Goal: Task Accomplishment & Management: Manage account settings

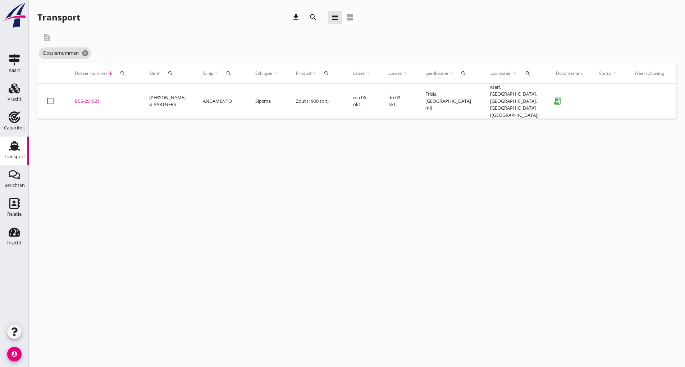
click at [311, 17] on icon "search" at bounding box center [313, 17] width 9 height 9
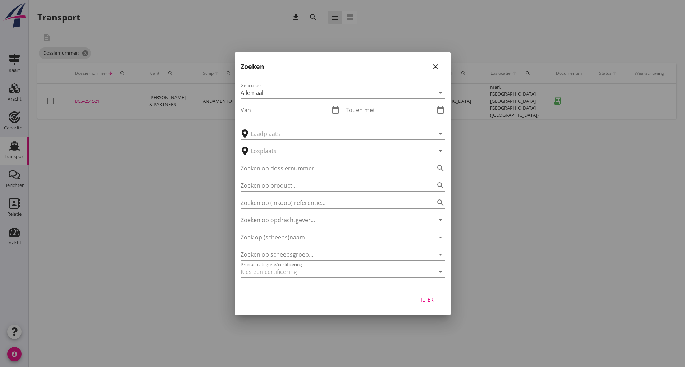
click at [292, 171] on input "Zoeken op dossiernummer..." at bounding box center [333, 169] width 184 height 12
type input "251474"
click at [424, 306] on button "Filter" at bounding box center [426, 299] width 32 height 13
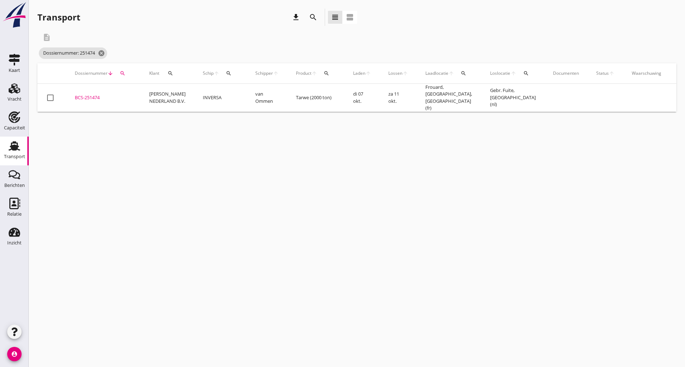
click at [94, 97] on div "BCS-251474" at bounding box center [103, 97] width 57 height 7
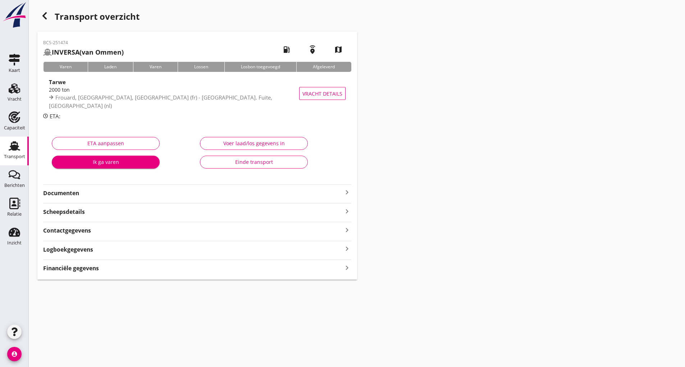
drag, startPoint x: 85, startPoint y: 193, endPoint x: 95, endPoint y: 199, distance: 11.4
click at [86, 195] on strong "Documenten" at bounding box center [193, 193] width 300 height 8
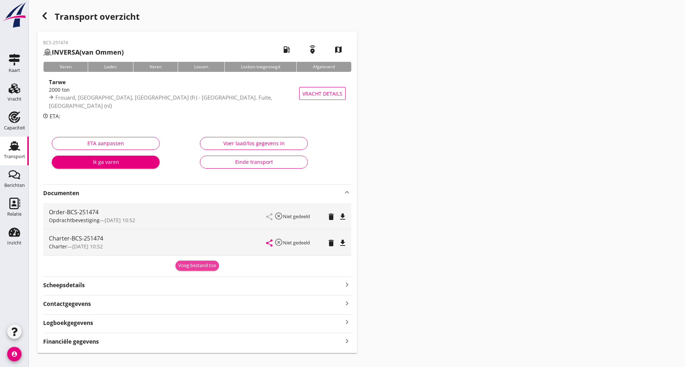
click at [195, 264] on div "Voeg bestand toe" at bounding box center [197, 265] width 38 height 7
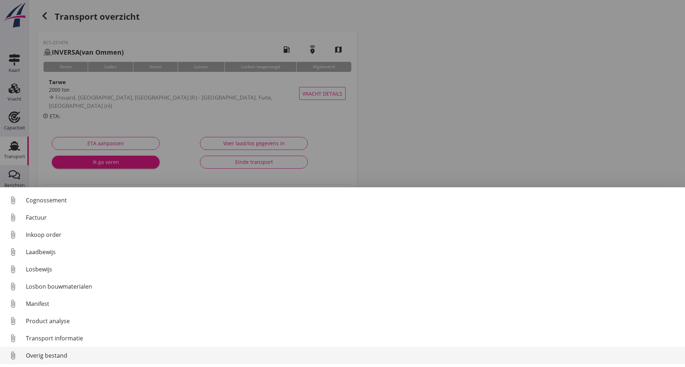
scroll to position [50, 0]
click at [53, 356] on div "Overig bestand" at bounding box center [352, 355] width 653 height 9
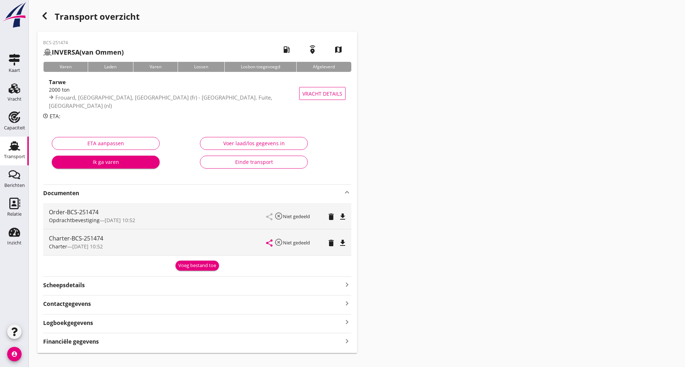
click at [186, 269] on div "Voeg bestand toe" at bounding box center [197, 265] width 38 height 7
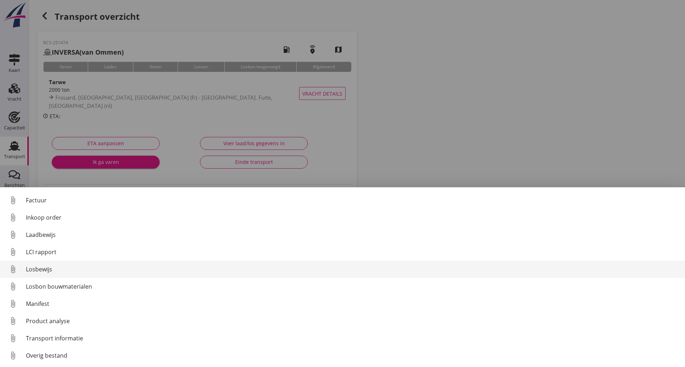
click at [49, 270] on div "Losbewijs" at bounding box center [352, 269] width 653 height 9
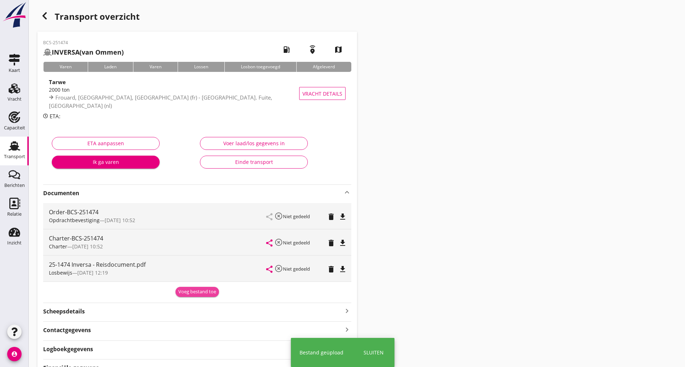
click at [187, 292] on div "Voeg bestand toe" at bounding box center [197, 291] width 38 height 7
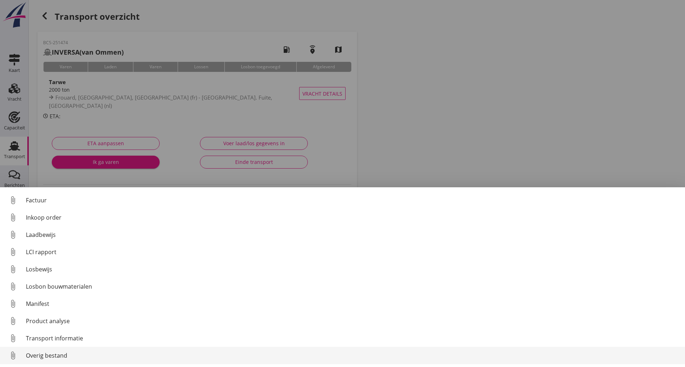
click at [50, 355] on div "Overig bestand" at bounding box center [352, 355] width 653 height 9
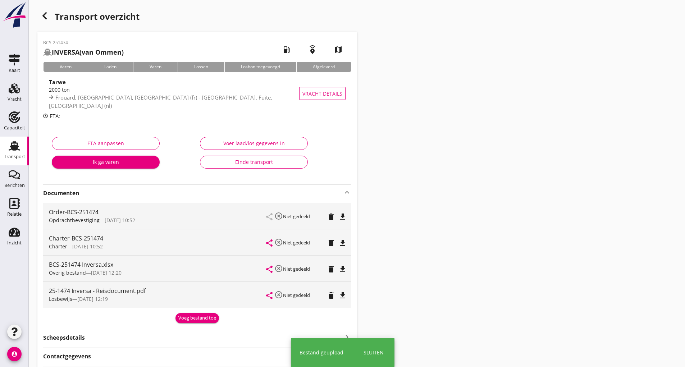
click at [194, 322] on button "Voeg bestand toe" at bounding box center [197, 318] width 44 height 10
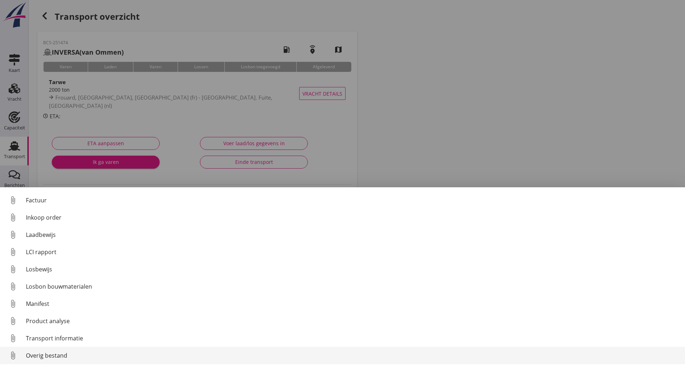
click at [63, 356] on div "Overig bestand" at bounding box center [352, 355] width 653 height 9
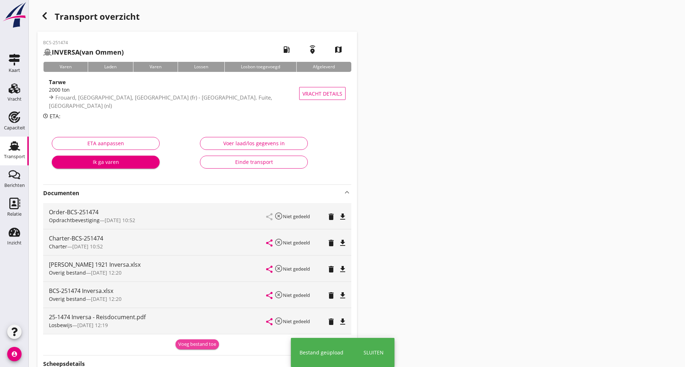
click at [193, 345] on div "Voeg bestand toe" at bounding box center [197, 344] width 38 height 7
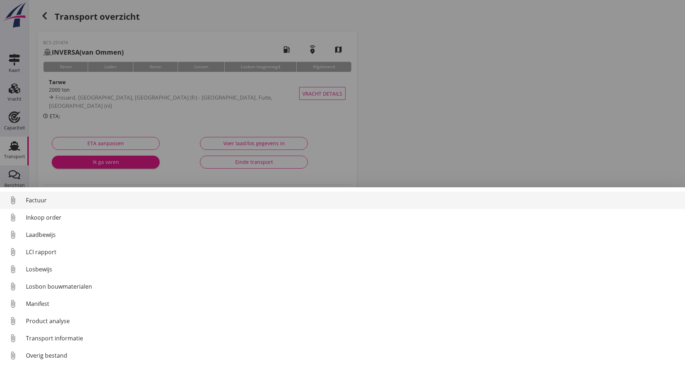
click at [42, 201] on div "Factuur" at bounding box center [352, 200] width 653 height 9
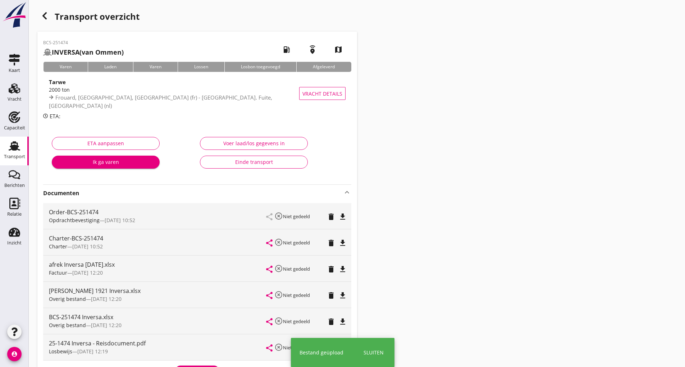
click at [44, 18] on icon "button" at bounding box center [44, 16] width 9 height 9
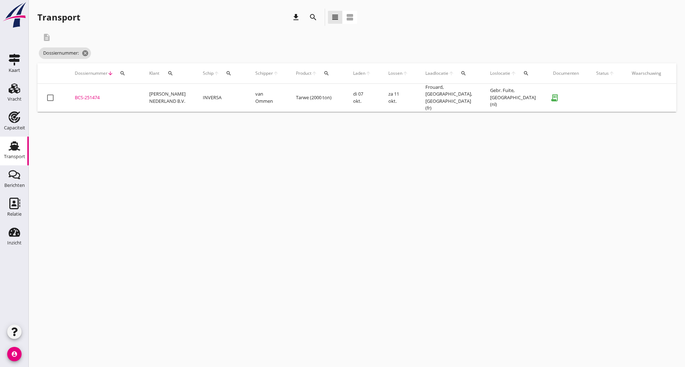
click at [315, 20] on icon "search" at bounding box center [313, 17] width 9 height 9
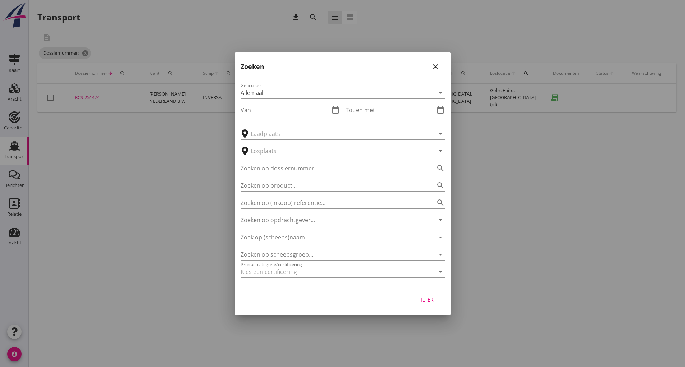
click at [269, 175] on div "Zoeken op product... search" at bounding box center [343, 183] width 204 height 16
click at [264, 168] on input "Zoeken op dossiernummer..." at bounding box center [333, 169] width 184 height 12
type input "251486"
drag, startPoint x: 429, startPoint y: 300, endPoint x: 390, endPoint y: 290, distance: 40.0
click at [429, 300] on div "Filter" at bounding box center [426, 300] width 20 height 8
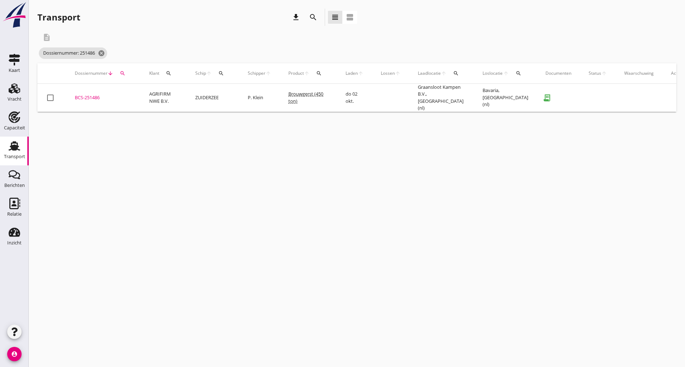
click at [99, 96] on div "BCS-251486" at bounding box center [103, 97] width 57 height 7
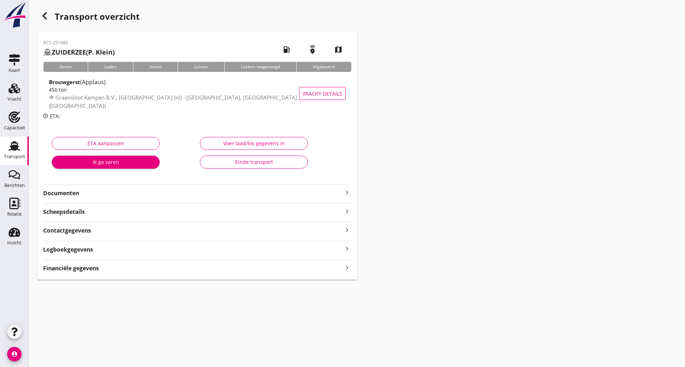
drag, startPoint x: 77, startPoint y: 192, endPoint x: 88, endPoint y: 200, distance: 14.4
click at [79, 194] on strong "Documenten" at bounding box center [193, 193] width 300 height 8
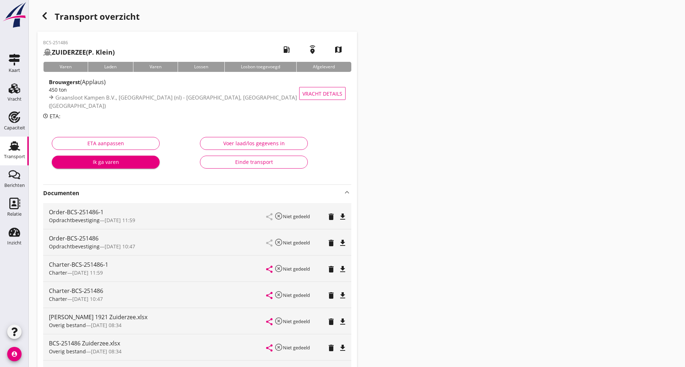
scroll to position [144, 0]
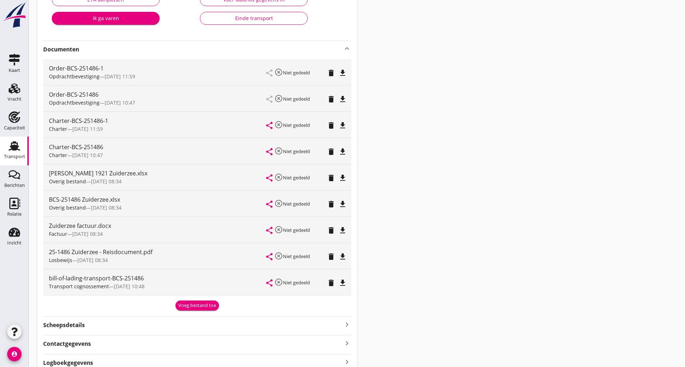
click at [329, 179] on icon "delete" at bounding box center [331, 178] width 9 height 9
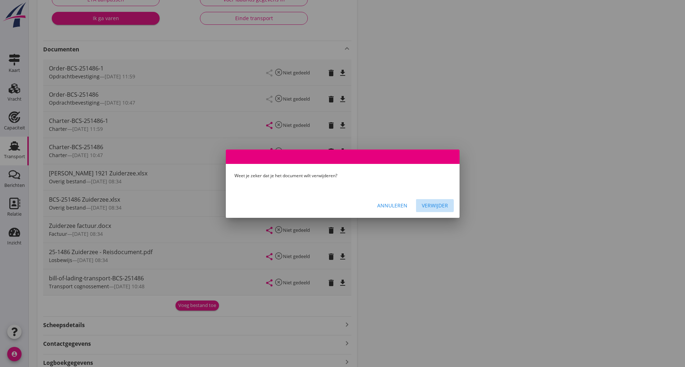
drag, startPoint x: 428, startPoint y: 205, endPoint x: 378, endPoint y: 243, distance: 62.9
click at [429, 206] on div "Verwijder" at bounding box center [435, 206] width 26 height 8
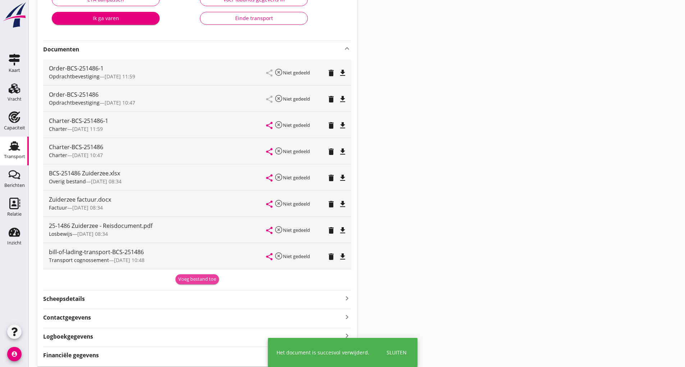
click at [192, 281] on div "Voeg bestand toe" at bounding box center [197, 279] width 38 height 7
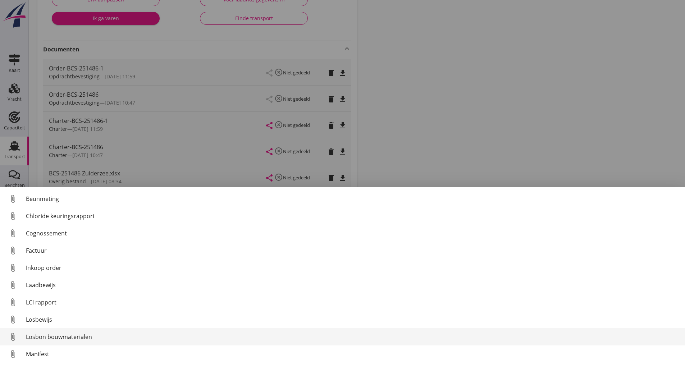
scroll to position [50, 0]
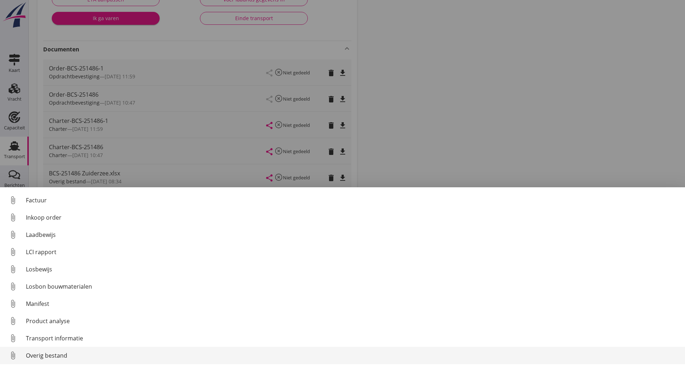
click at [62, 359] on div "Overig bestand" at bounding box center [352, 355] width 653 height 9
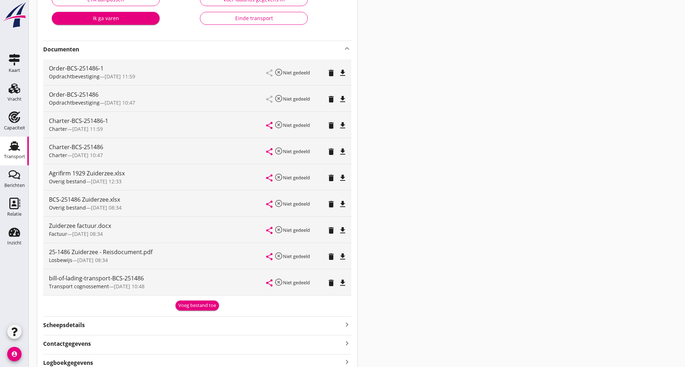
scroll to position [0, 0]
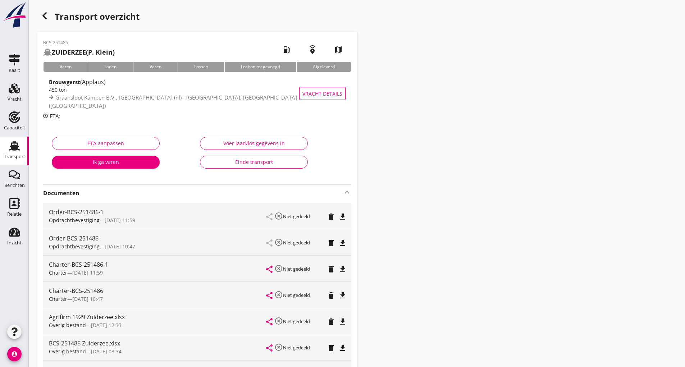
drag, startPoint x: 422, startPoint y: 88, endPoint x: 188, endPoint y: 51, distance: 237.1
click at [417, 88] on div "Transport overzicht BCS-251486 ZUIDERZEE (P. Klein) local_gas_station emergency…" at bounding box center [357, 273] width 656 height 546
click at [44, 14] on use "button" at bounding box center [44, 15] width 4 height 7
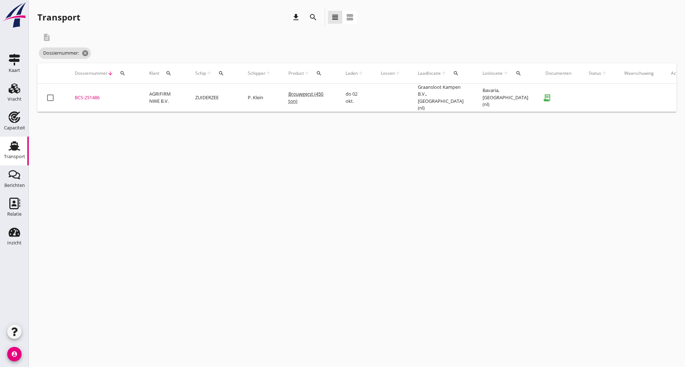
drag, startPoint x: 313, startPoint y: 13, endPoint x: 314, endPoint y: 19, distance: 5.4
click at [313, 17] on icon "search" at bounding box center [313, 17] width 9 height 9
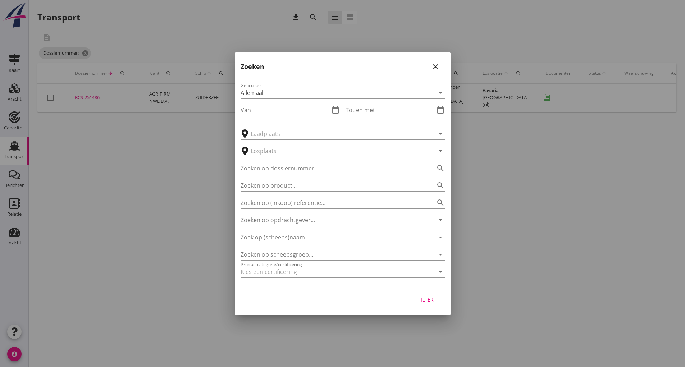
click at [292, 171] on input "Zoeken op dossiernummer..." at bounding box center [333, 169] width 184 height 12
type input "251323"
click at [430, 300] on div "Filter" at bounding box center [426, 300] width 20 height 8
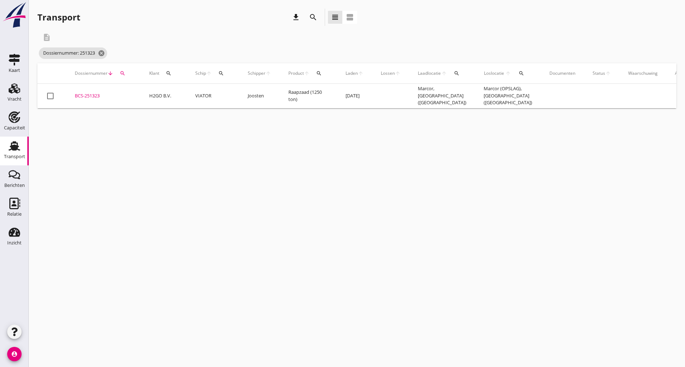
drag, startPoint x: 93, startPoint y: 91, endPoint x: 96, endPoint y: 93, distance: 3.9
click at [93, 91] on td "BCS-251323 upload_file Drop hier uw bestand om het aan het dossier toe te voegen" at bounding box center [103, 96] width 74 height 24
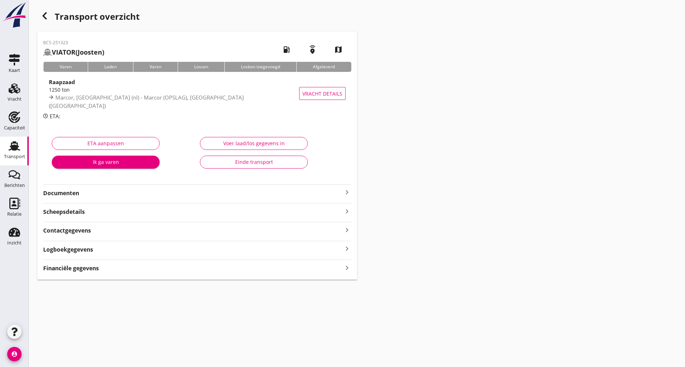
click at [69, 193] on strong "Documenten" at bounding box center [193, 193] width 300 height 8
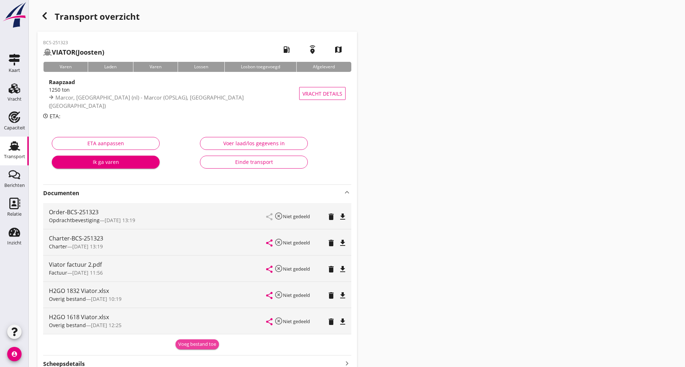
click at [193, 346] on div "Voeg bestand toe" at bounding box center [197, 344] width 38 height 7
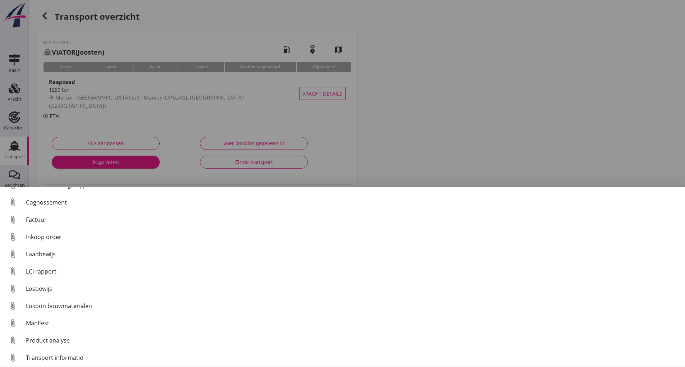
scroll to position [50, 0]
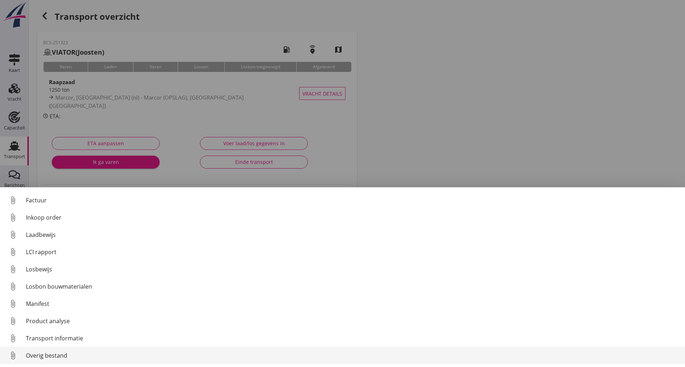
click at [62, 356] on div "Overig bestand" at bounding box center [352, 355] width 653 height 9
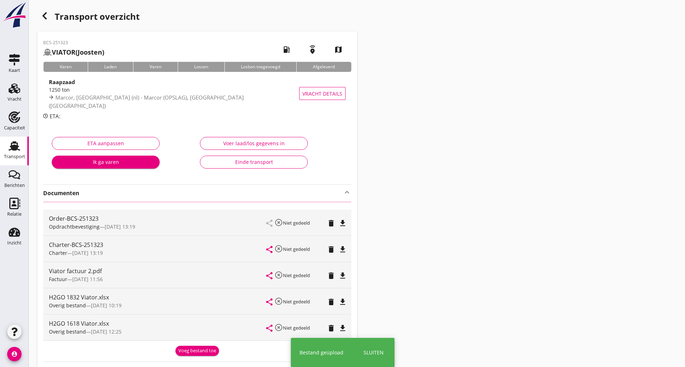
scroll to position [36, 0]
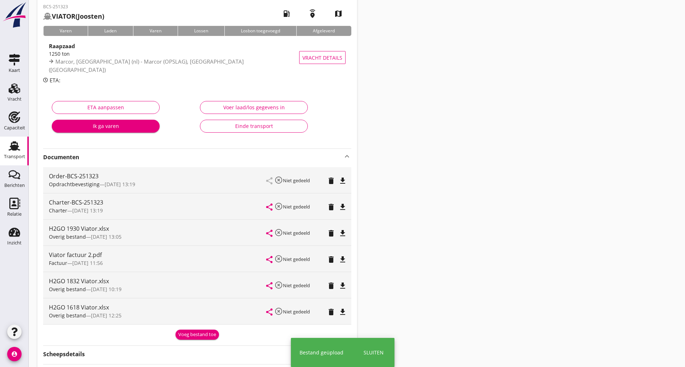
click at [191, 334] on div "Voeg bestand toe" at bounding box center [197, 334] width 38 height 7
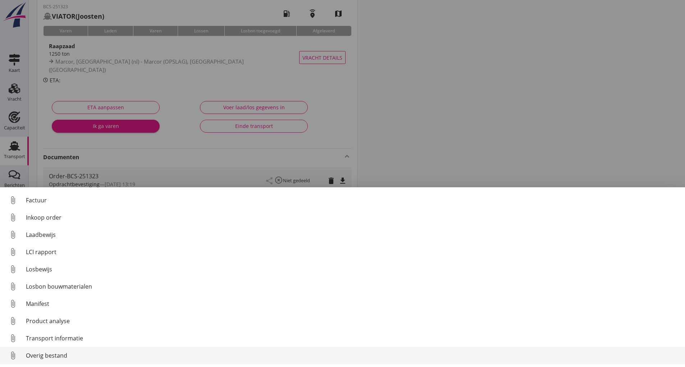
click at [64, 353] on div "Overig bestand" at bounding box center [352, 355] width 653 height 9
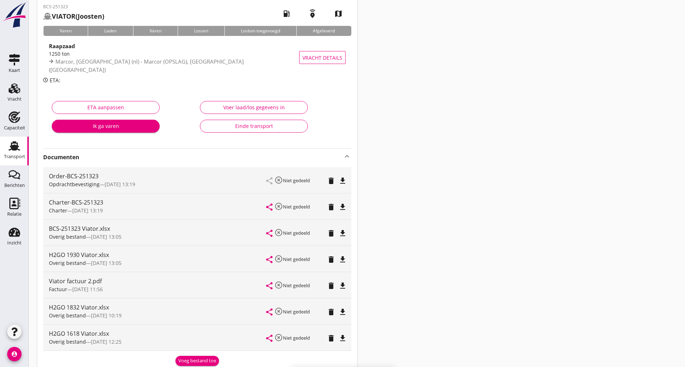
click at [197, 358] on div "Voeg bestand toe" at bounding box center [197, 360] width 38 height 7
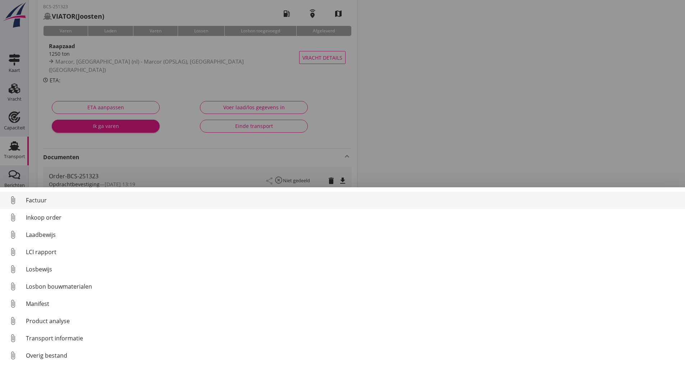
click at [37, 201] on div "Factuur" at bounding box center [352, 200] width 653 height 9
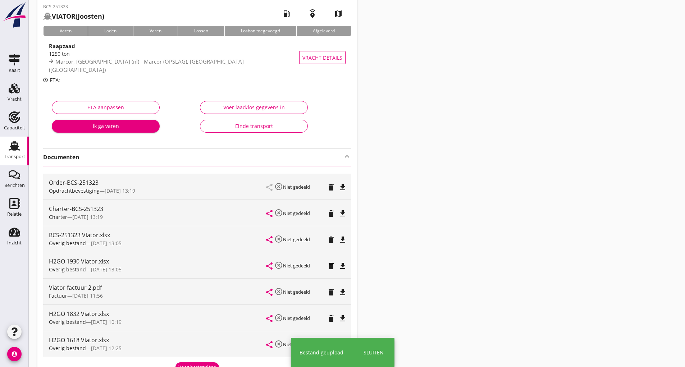
scroll to position [0, 0]
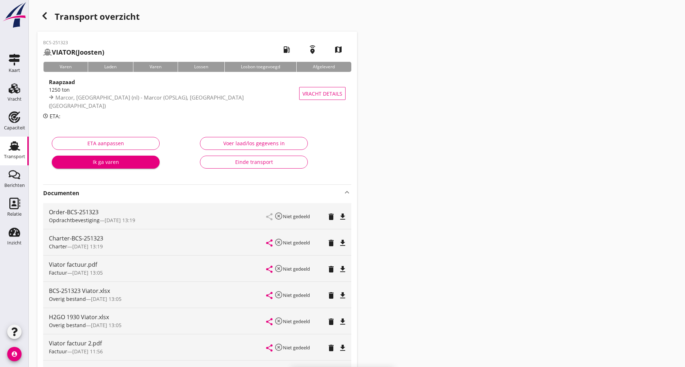
click at [48, 17] on icon "button" at bounding box center [44, 16] width 9 height 9
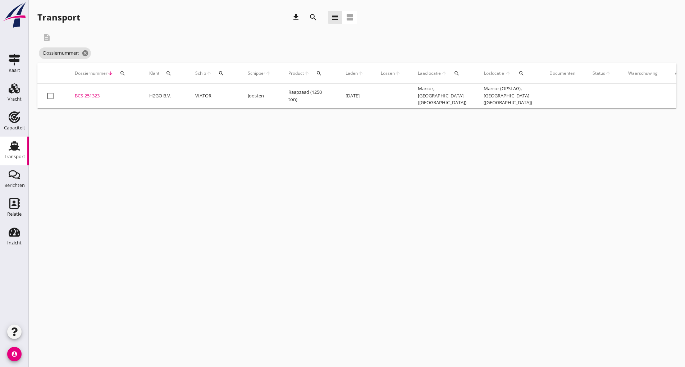
click at [313, 16] on icon "search" at bounding box center [313, 17] width 9 height 9
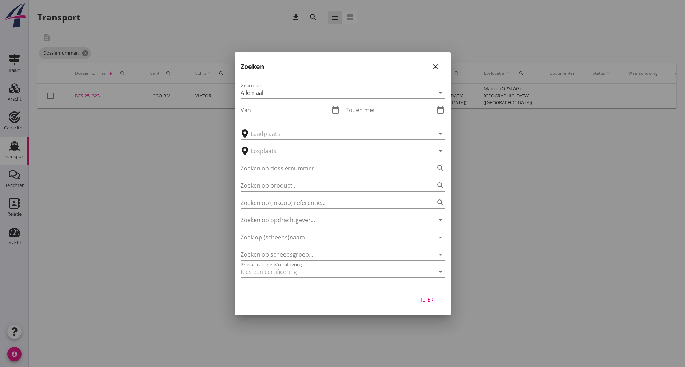
click at [264, 171] on input "Zoeken op dossiernummer..." at bounding box center [333, 169] width 184 height 12
type input "251327"
click at [438, 299] on button "Filter" at bounding box center [426, 299] width 32 height 13
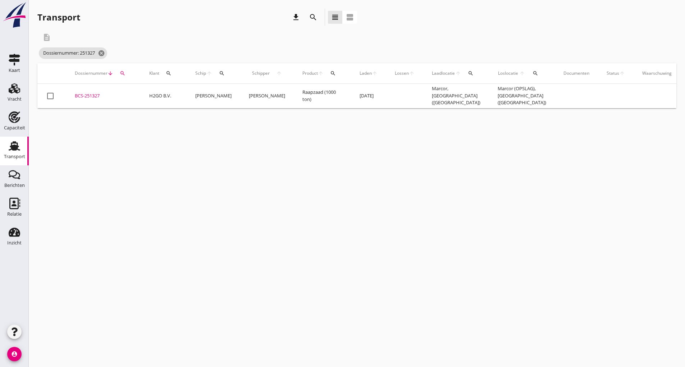
drag, startPoint x: 97, startPoint y: 94, endPoint x: 112, endPoint y: 94, distance: 14.7
click at [98, 94] on div "BCS-251327" at bounding box center [103, 95] width 57 height 7
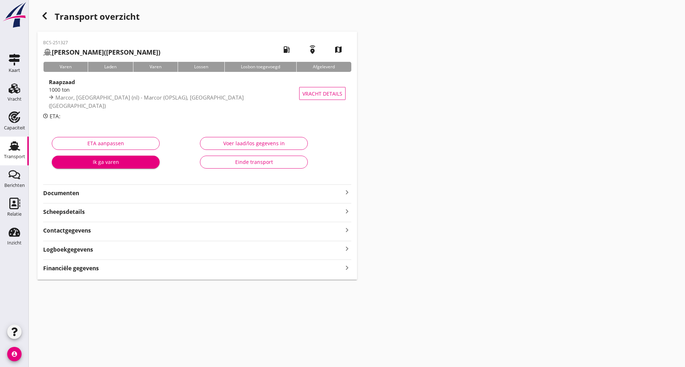
drag, startPoint x: 72, startPoint y: 193, endPoint x: 80, endPoint y: 196, distance: 9.1
click at [72, 192] on strong "Documenten" at bounding box center [193, 193] width 300 height 8
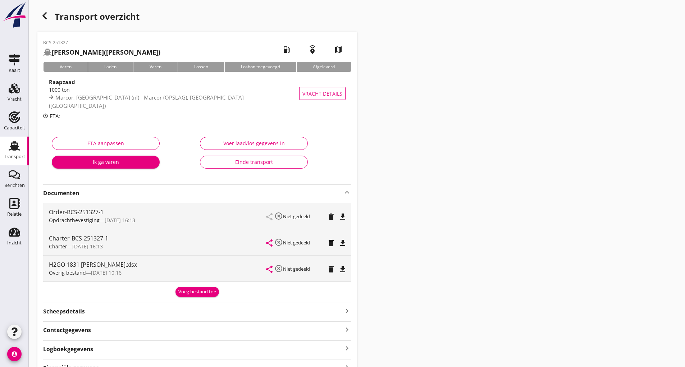
click at [198, 293] on div "Voeg bestand toe" at bounding box center [197, 291] width 38 height 7
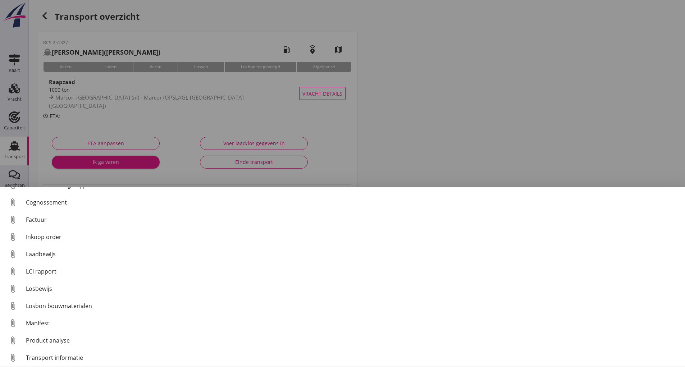
scroll to position [50, 0]
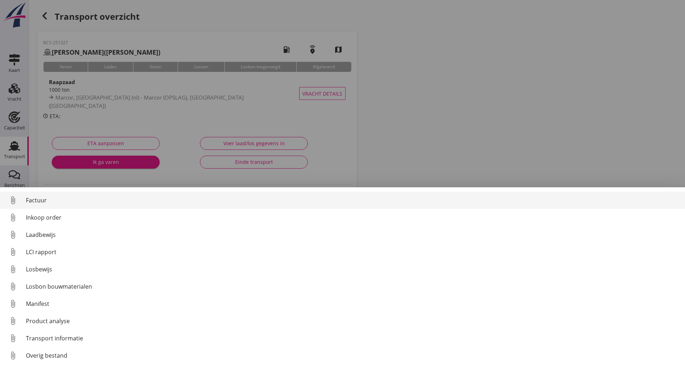
click at [39, 200] on div "Factuur" at bounding box center [352, 200] width 653 height 9
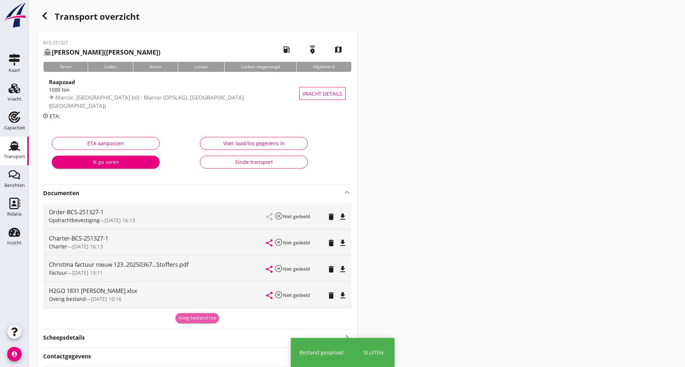
drag, startPoint x: 190, startPoint y: 320, endPoint x: 169, endPoint y: 335, distance: 25.3
click at [190, 320] on div "Voeg bestand toe" at bounding box center [197, 318] width 38 height 7
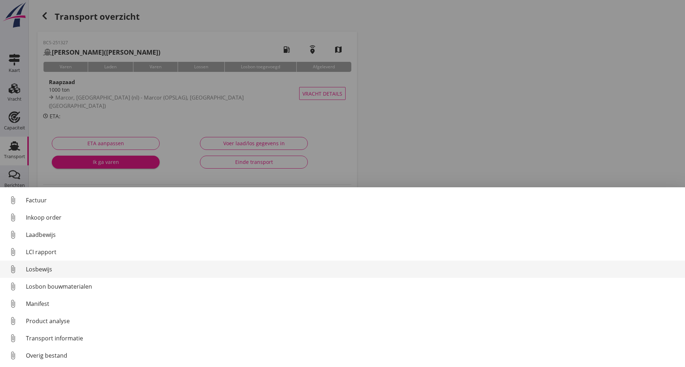
click at [44, 269] on div "Losbewijs" at bounding box center [352, 269] width 653 height 9
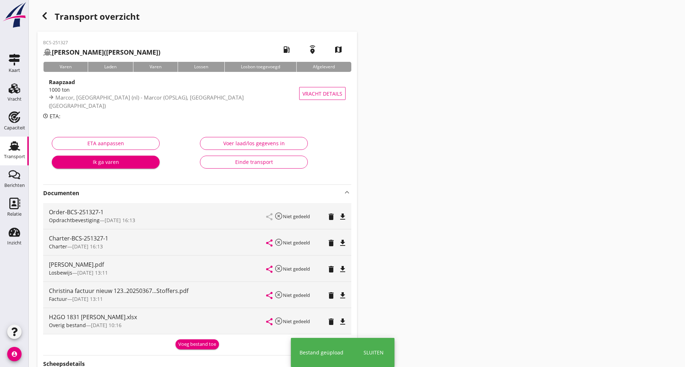
click at [187, 344] on div "Voeg bestand toe" at bounding box center [197, 344] width 38 height 7
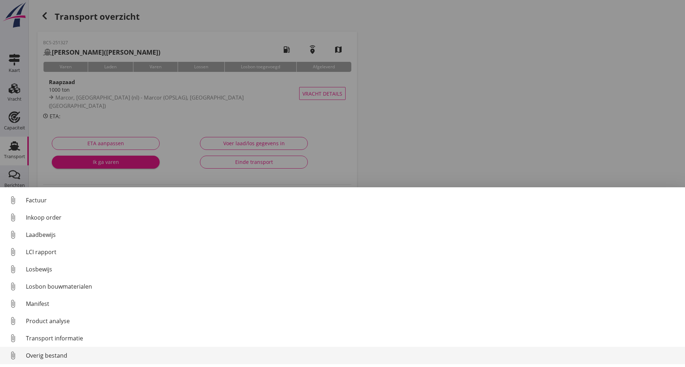
click at [60, 357] on div "Overig bestand" at bounding box center [352, 355] width 653 height 9
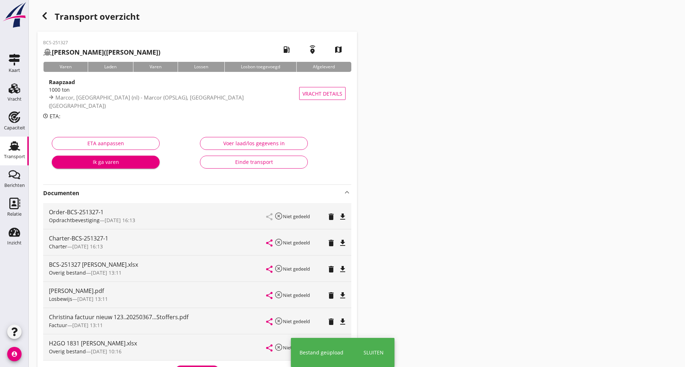
scroll to position [108, 0]
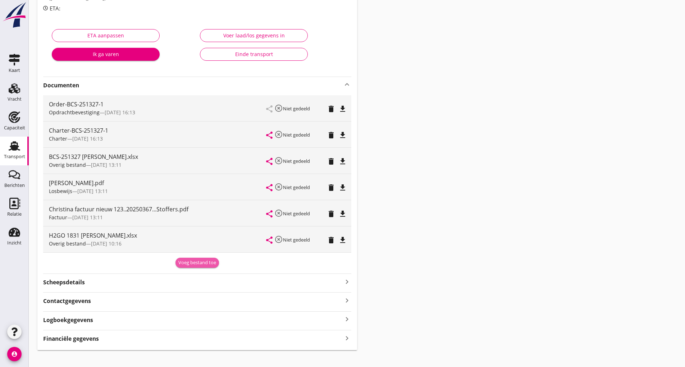
click at [181, 266] on div "Voeg bestand toe" at bounding box center [197, 262] width 38 height 7
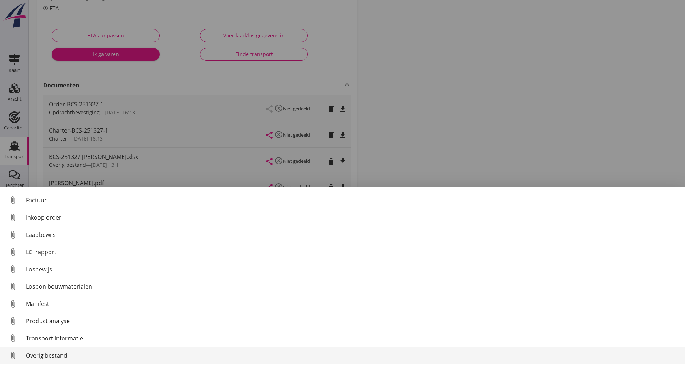
click at [60, 354] on div "Overig bestand" at bounding box center [352, 355] width 653 height 9
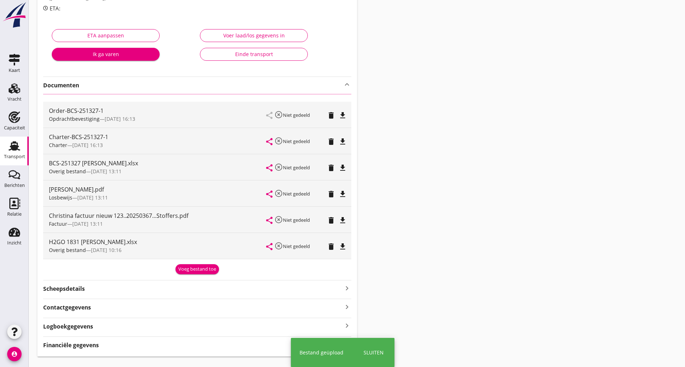
scroll to position [0, 0]
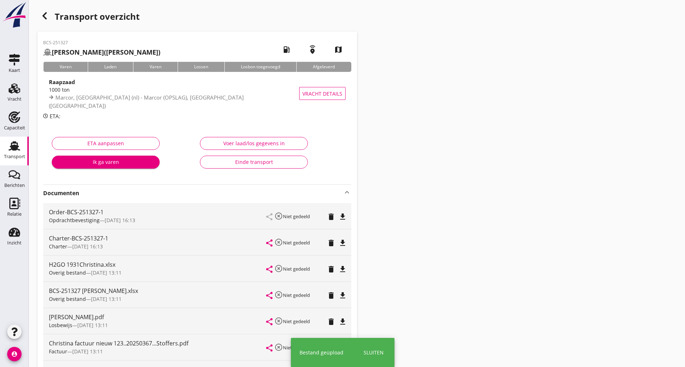
click at [46, 16] on icon "button" at bounding box center [44, 16] width 9 height 9
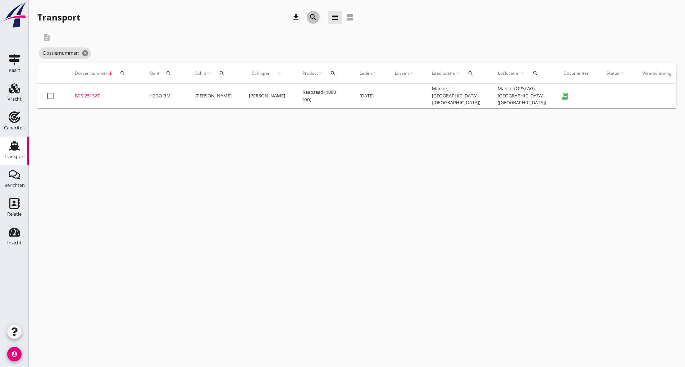
click at [315, 17] on icon "search" at bounding box center [313, 17] width 9 height 9
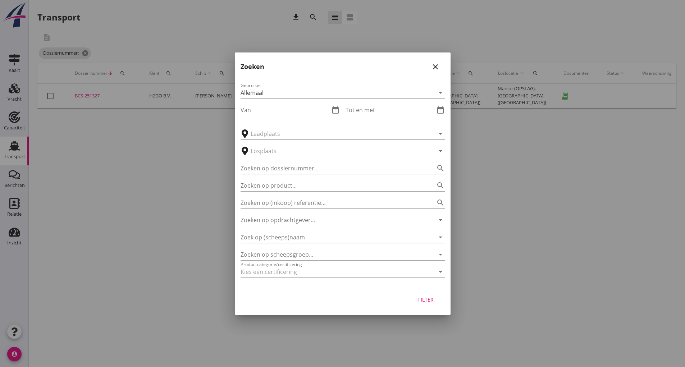
click at [273, 168] on input "Zoeken op dossiernummer..." at bounding box center [333, 169] width 184 height 12
type input "250269"
click at [432, 303] on div "Filter" at bounding box center [426, 300] width 20 height 8
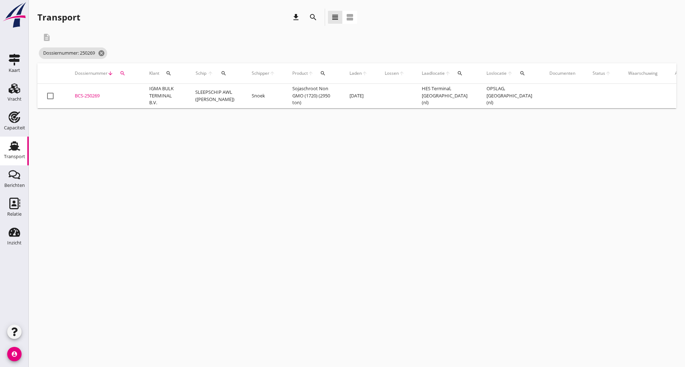
click at [99, 98] on div "BCS-250269" at bounding box center [103, 95] width 57 height 7
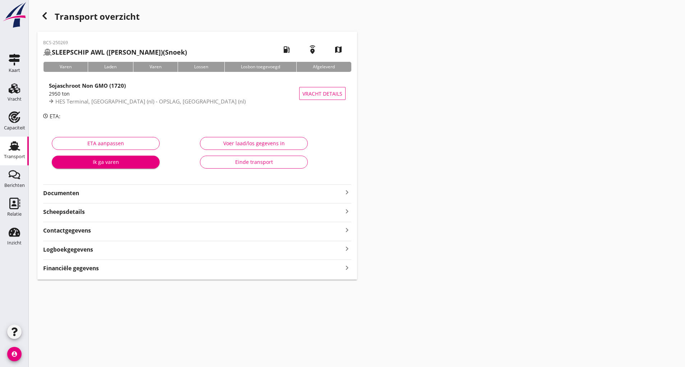
drag, startPoint x: 75, startPoint y: 191, endPoint x: 82, endPoint y: 197, distance: 8.9
click at [76, 192] on strong "Documenten" at bounding box center [193, 193] width 300 height 8
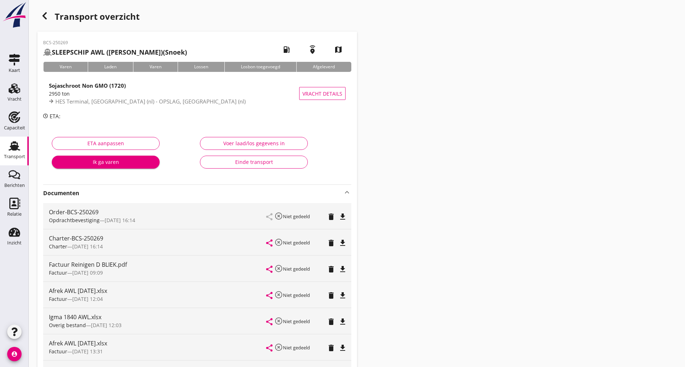
click at [188, 223] on div "Opdrachtbevestiging — [DATE] 16:14" at bounding box center [158, 220] width 218 height 8
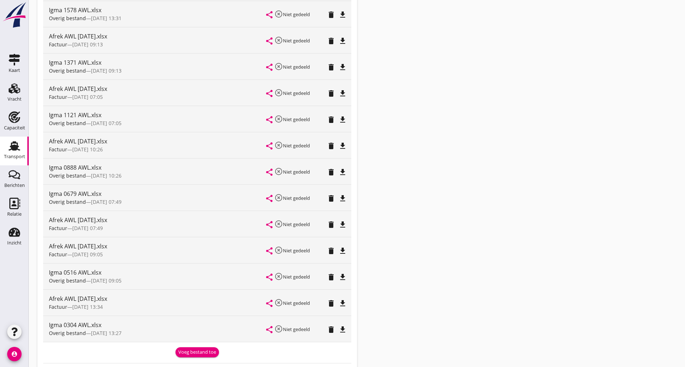
scroll to position [458, 0]
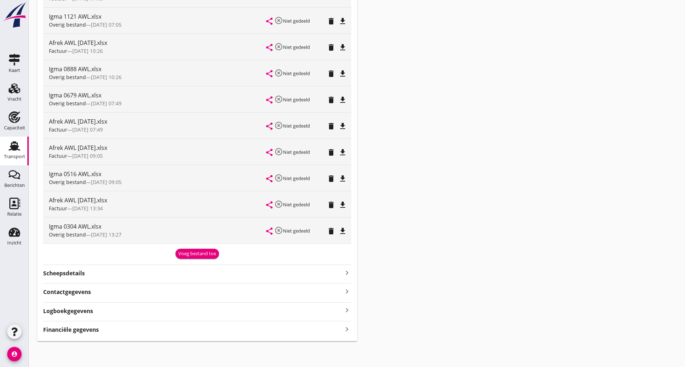
drag, startPoint x: 131, startPoint y: 327, endPoint x: 174, endPoint y: 341, distance: 44.8
drag, startPoint x: 506, startPoint y: 163, endPoint x: 345, endPoint y: 211, distance: 167.6
drag, startPoint x: 205, startPoint y: 260, endPoint x: 200, endPoint y: 257, distance: 5.8
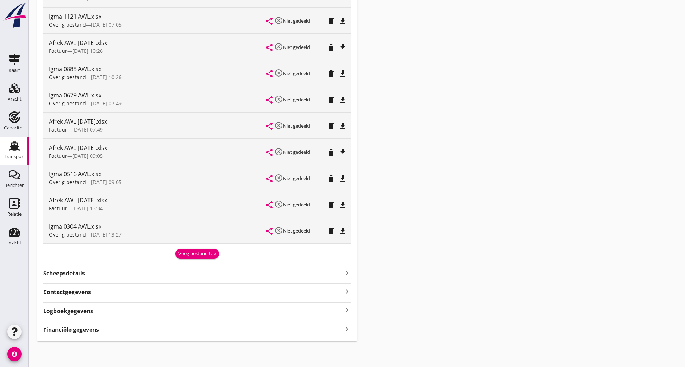
click at [183, 252] on div "Voeg bestand toe" at bounding box center [197, 253] width 38 height 7
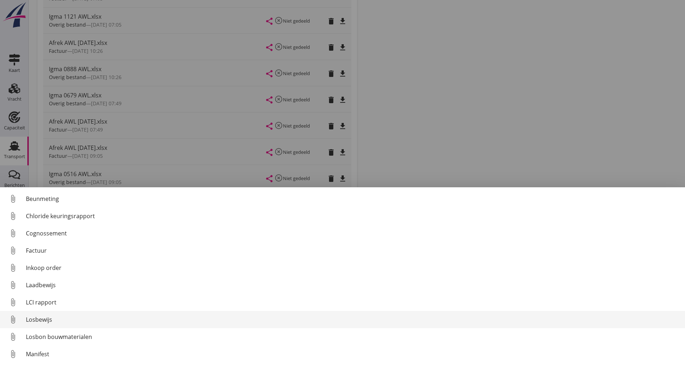
scroll to position [50, 0]
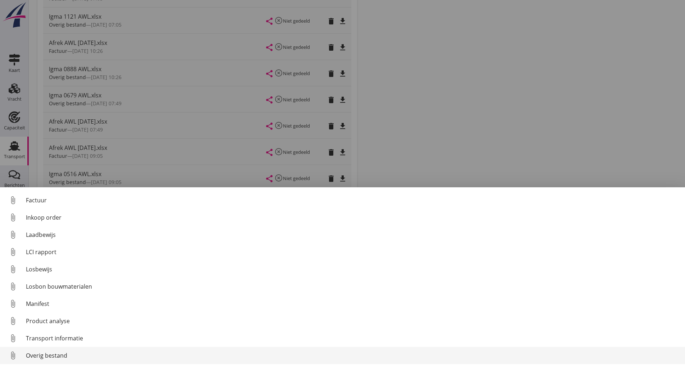
click at [63, 357] on div "Overig bestand" at bounding box center [352, 355] width 653 height 9
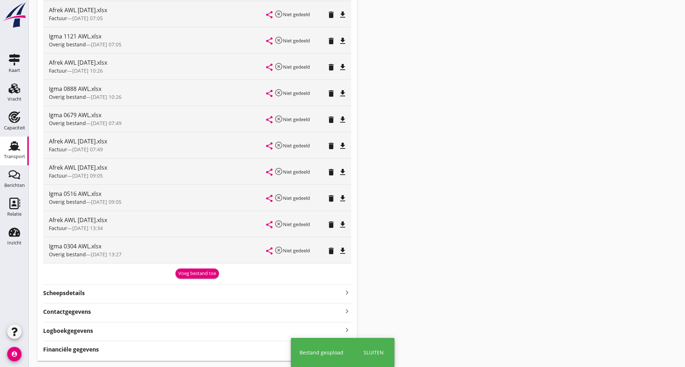
scroll to position [484, 0]
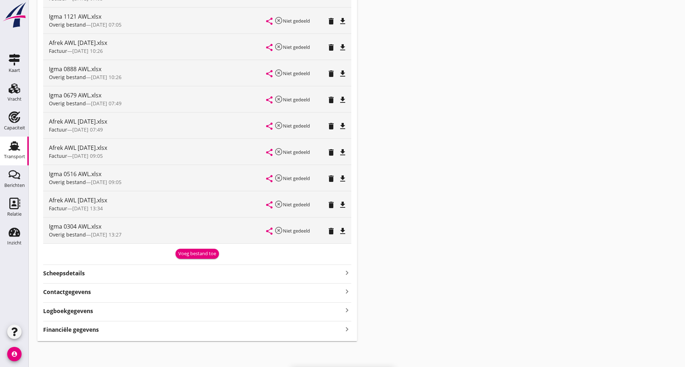
click at [192, 254] on div "Voeg bestand toe" at bounding box center [197, 253] width 38 height 7
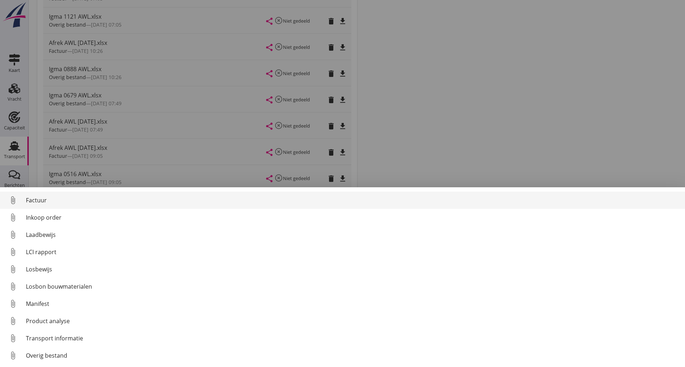
click at [43, 198] on div "Factuur" at bounding box center [352, 200] width 653 height 9
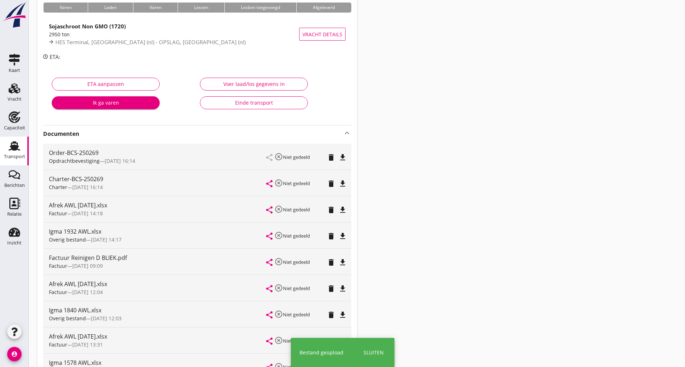
scroll to position [0, 0]
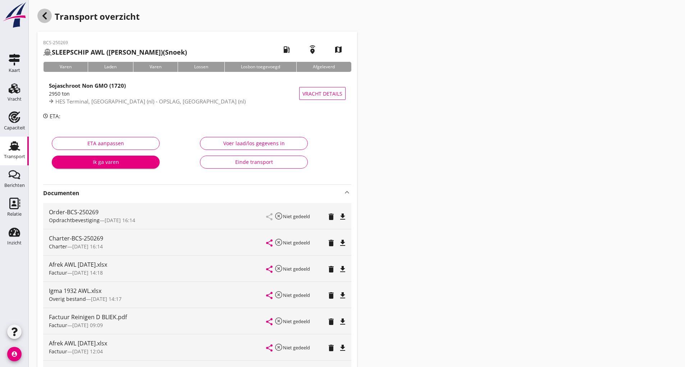
click at [44, 16] on use "button" at bounding box center [44, 15] width 4 height 7
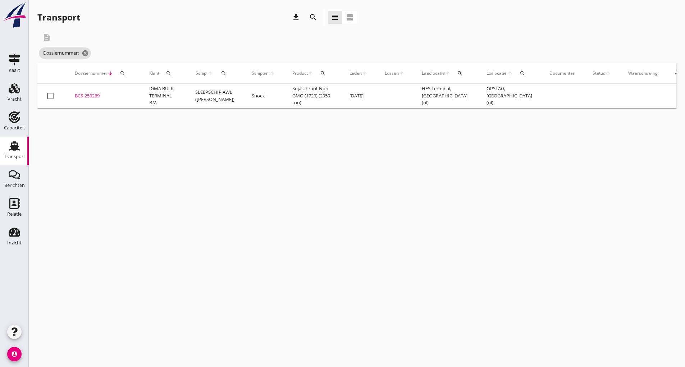
click at [94, 96] on div "BCS-250269" at bounding box center [103, 95] width 57 height 7
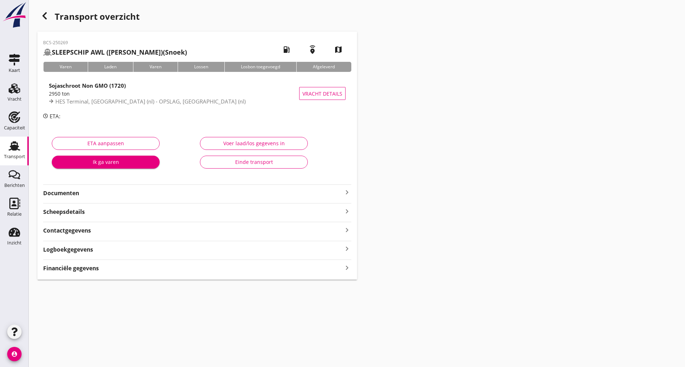
click at [237, 164] on div "Einde transport" at bounding box center [254, 162] width 96 height 8
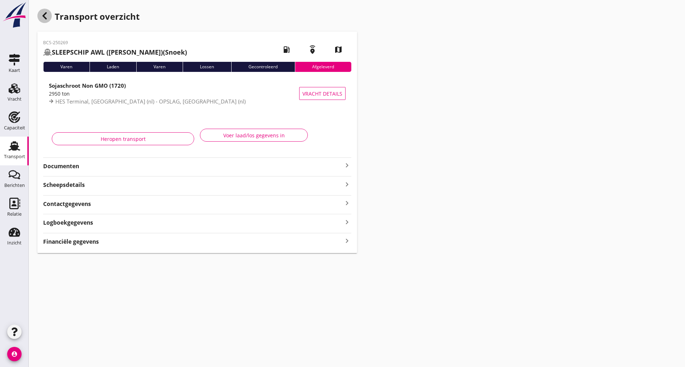
click at [44, 19] on icon "button" at bounding box center [44, 16] width 9 height 9
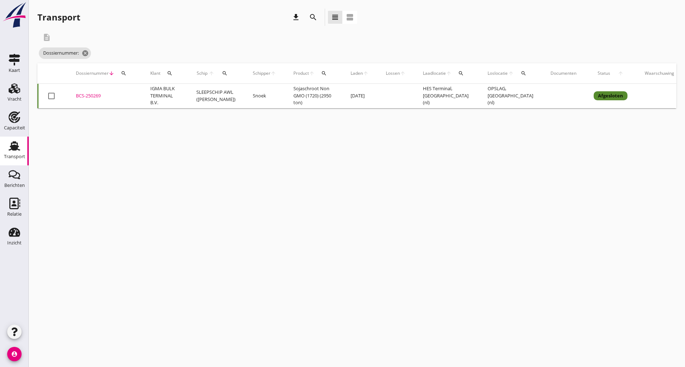
click at [313, 20] on icon "search" at bounding box center [313, 17] width 9 height 9
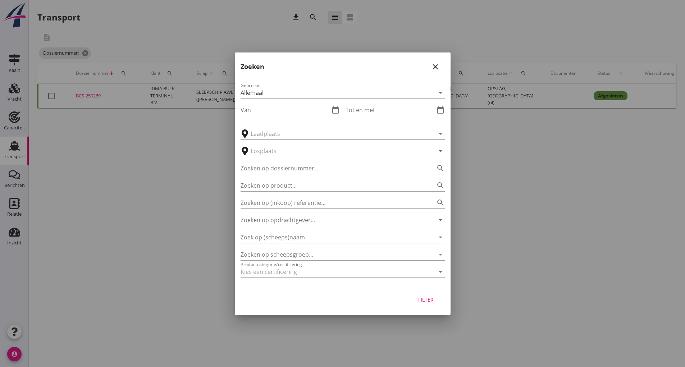
click at [264, 175] on div "Gebruiker Allemaal arrow_drop_down Van date_range Tot en met date_range arrow_d…" at bounding box center [343, 182] width 216 height 212
click at [254, 166] on input "Zoeken op dossiernummer..." at bounding box center [333, 169] width 184 height 12
type input "251486"
click at [425, 302] on div "Filter" at bounding box center [426, 300] width 20 height 8
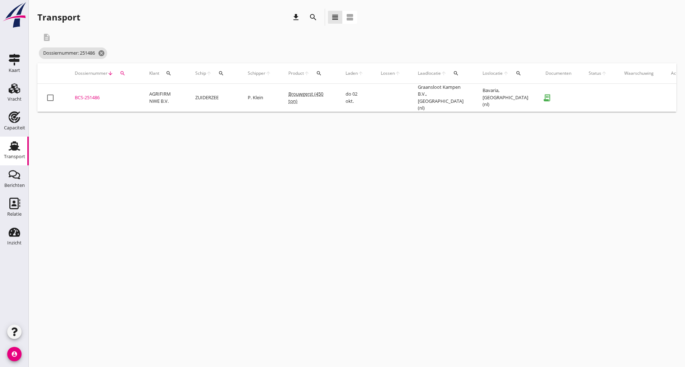
click at [85, 95] on div "BCS-251486" at bounding box center [103, 97] width 57 height 7
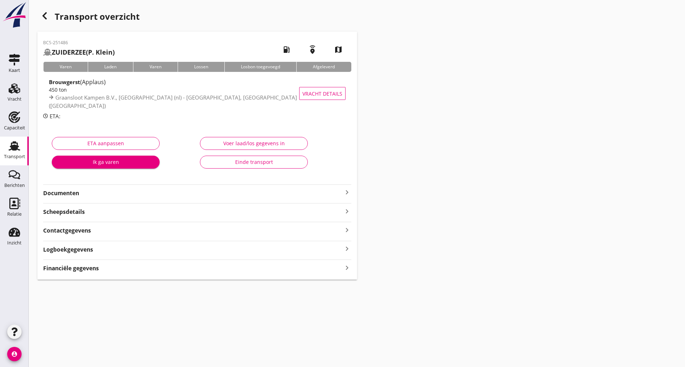
drag, startPoint x: 231, startPoint y: 161, endPoint x: 228, endPoint y: 170, distance: 9.6
click at [230, 161] on div "Einde transport" at bounding box center [254, 162] width 96 height 8
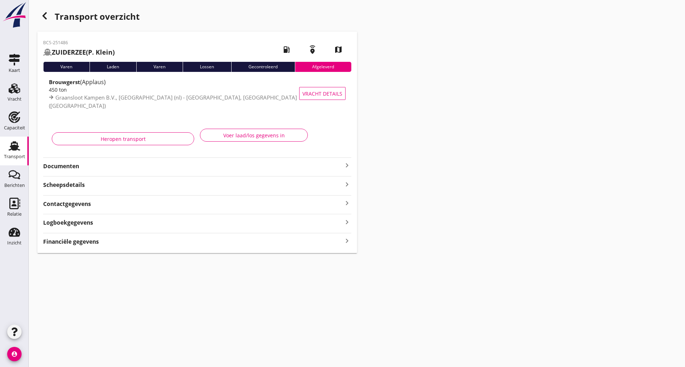
click at [43, 12] on icon "button" at bounding box center [44, 16] width 9 height 9
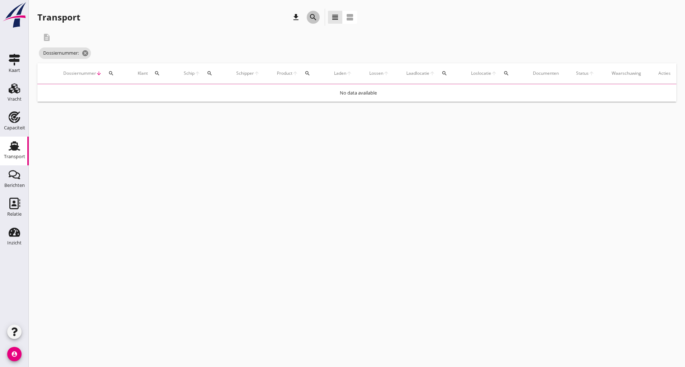
drag, startPoint x: 308, startPoint y: 17, endPoint x: 313, endPoint y: 21, distance: 6.6
click at [311, 19] on div "search" at bounding box center [313, 17] width 13 height 9
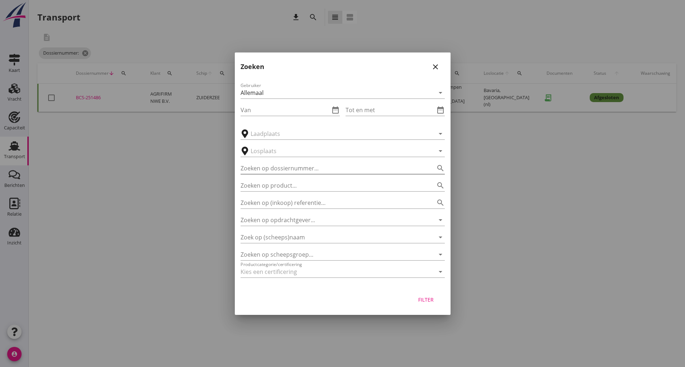
click at [284, 167] on input "Zoeken op dossiernummer..." at bounding box center [333, 169] width 184 height 12
type input "251521"
click at [425, 300] on div "Filter" at bounding box center [426, 300] width 20 height 8
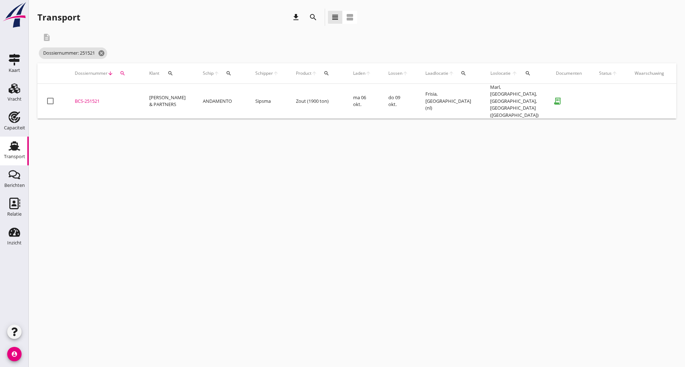
click at [88, 102] on div "BCS-251521" at bounding box center [103, 101] width 57 height 7
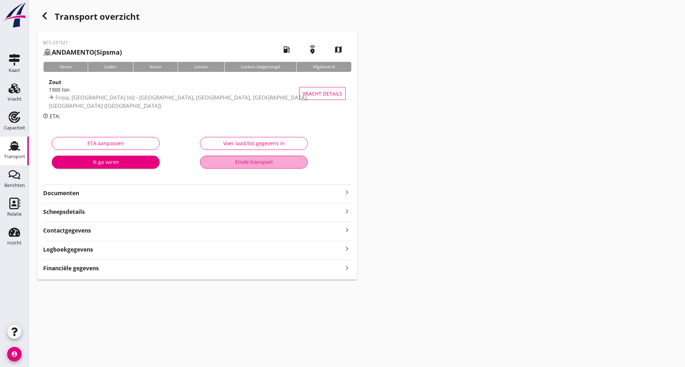
drag, startPoint x: 225, startPoint y: 157, endPoint x: 225, endPoint y: 174, distance: 16.9
click at [225, 157] on button "Einde transport" at bounding box center [254, 162] width 108 height 13
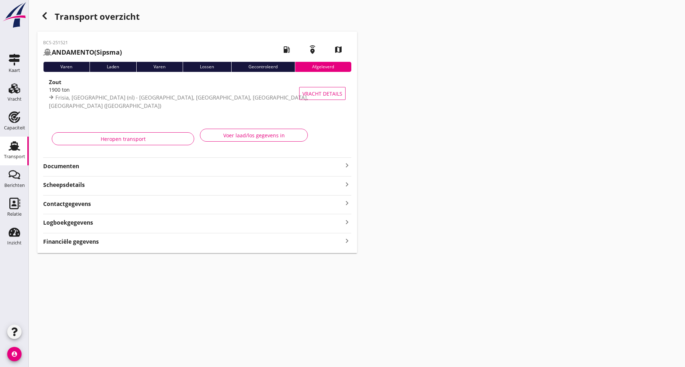
click at [43, 17] on use "button" at bounding box center [44, 15] width 4 height 7
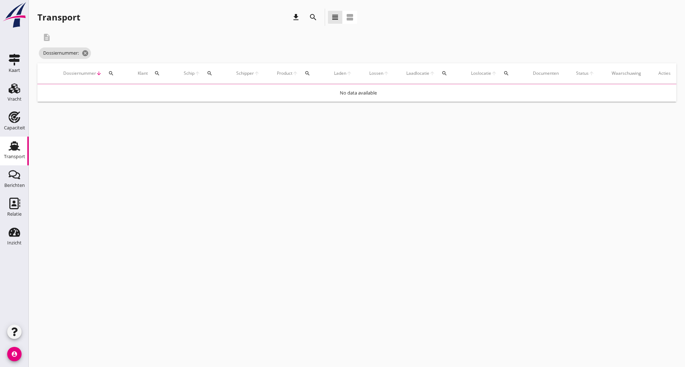
click at [315, 20] on icon "search" at bounding box center [313, 17] width 9 height 9
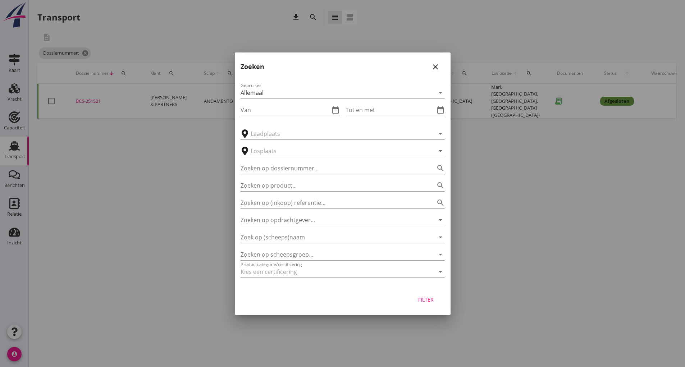
click at [278, 163] on input "Zoeken op dossiernummer..." at bounding box center [333, 169] width 184 height 12
type input "251483"
drag, startPoint x: 426, startPoint y: 301, endPoint x: 433, endPoint y: 301, distance: 6.8
click at [426, 301] on div "Filter" at bounding box center [426, 300] width 20 height 8
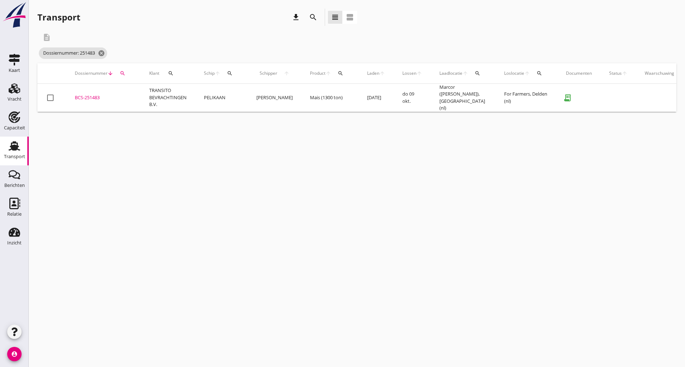
click at [93, 96] on div "BCS-251483" at bounding box center [103, 97] width 57 height 7
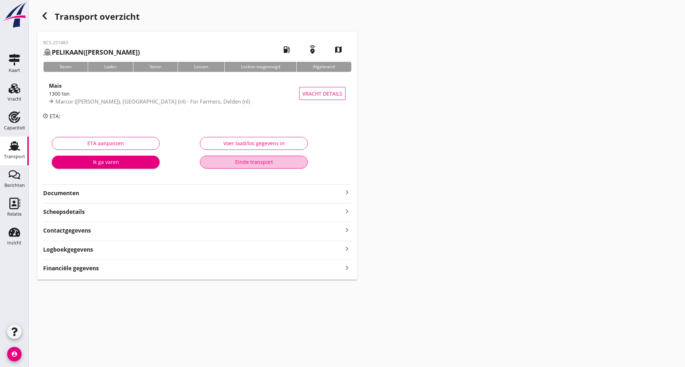
click at [211, 164] on div "Einde transport" at bounding box center [254, 162] width 96 height 8
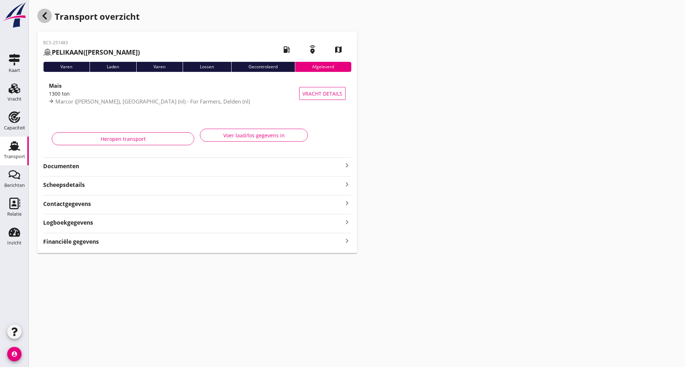
click at [40, 17] on div "button" at bounding box center [44, 16] width 14 height 14
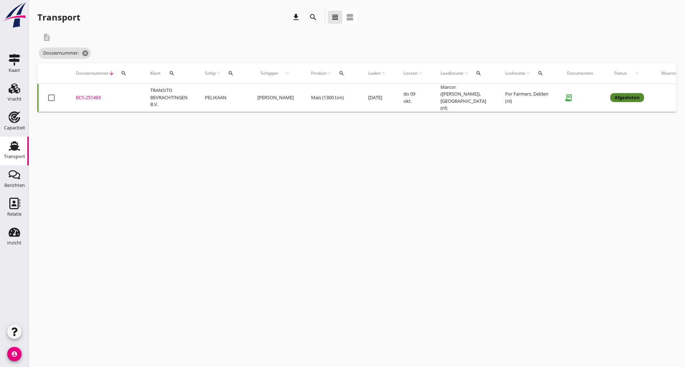
click at [316, 18] on icon "search" at bounding box center [313, 17] width 9 height 9
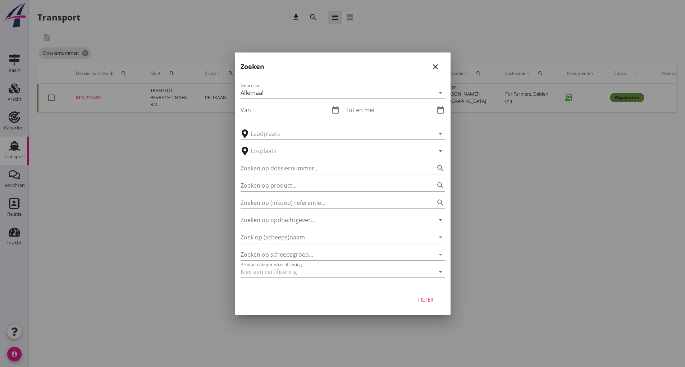
click at [276, 169] on input "Zoeken op dossiernummer..." at bounding box center [333, 169] width 184 height 12
type input "251471"
drag, startPoint x: 428, startPoint y: 298, endPoint x: 431, endPoint y: 300, distance: 3.9
click at [428, 298] on div "Filter" at bounding box center [426, 300] width 20 height 8
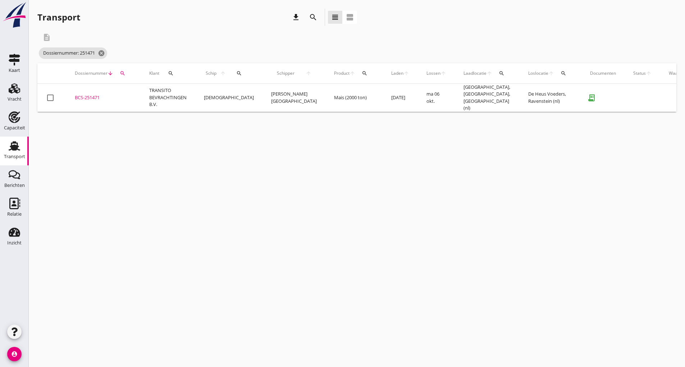
click at [92, 96] on div "BCS-251471" at bounding box center [103, 97] width 57 height 7
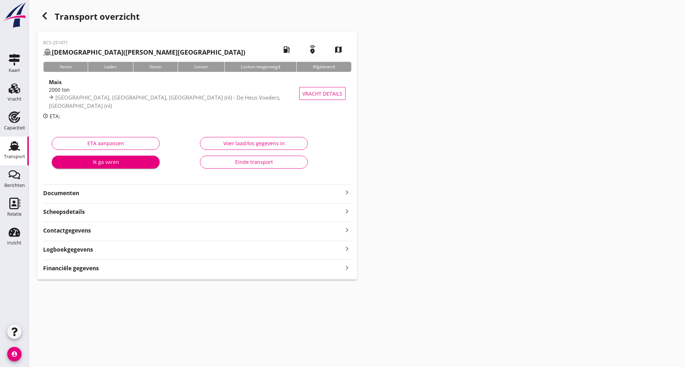
click at [246, 161] on div "Einde transport" at bounding box center [254, 162] width 96 height 8
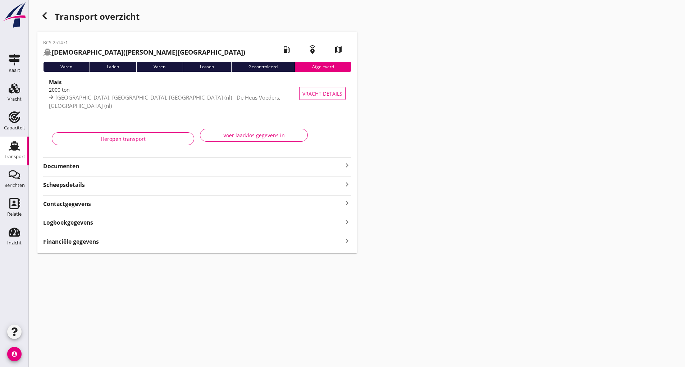
click at [56, 19] on div "Transport overzicht" at bounding box center [197, 17] width 320 height 17
click at [46, 19] on use "button" at bounding box center [44, 15] width 4 height 7
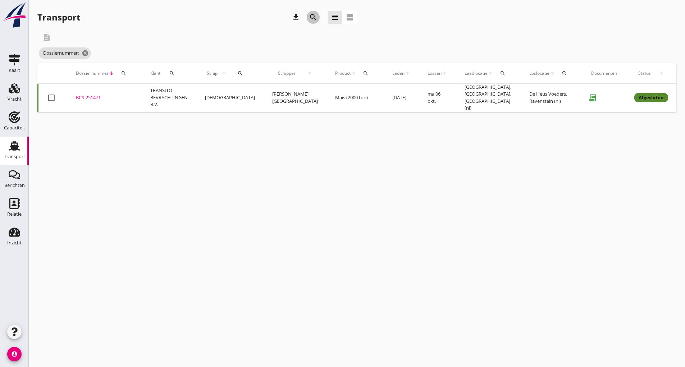
click at [315, 19] on icon "search" at bounding box center [313, 17] width 9 height 9
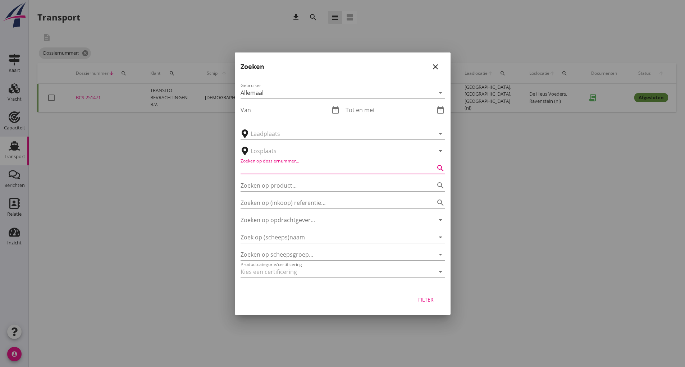
click at [253, 171] on input "Zoeken op dossiernummer..." at bounding box center [333, 169] width 184 height 12
type input "251542"
click at [420, 300] on div "Filter" at bounding box center [426, 300] width 20 height 8
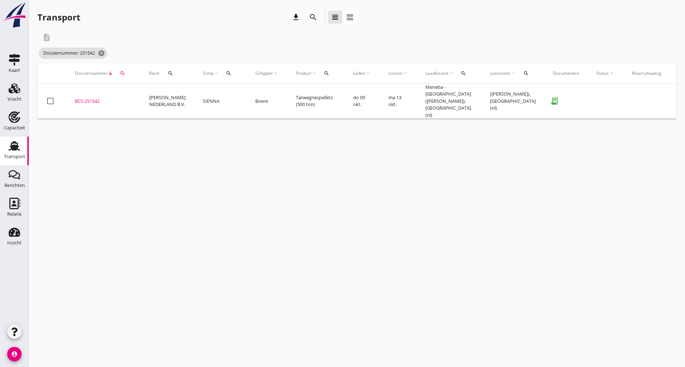
drag, startPoint x: 86, startPoint y: 96, endPoint x: 91, endPoint y: 98, distance: 5.8
click at [86, 98] on div "BCS-251542" at bounding box center [103, 101] width 57 height 7
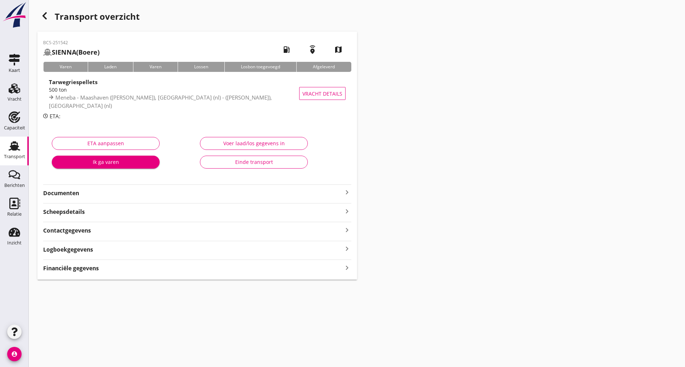
click at [239, 162] on div "Einde transport" at bounding box center [254, 162] width 96 height 8
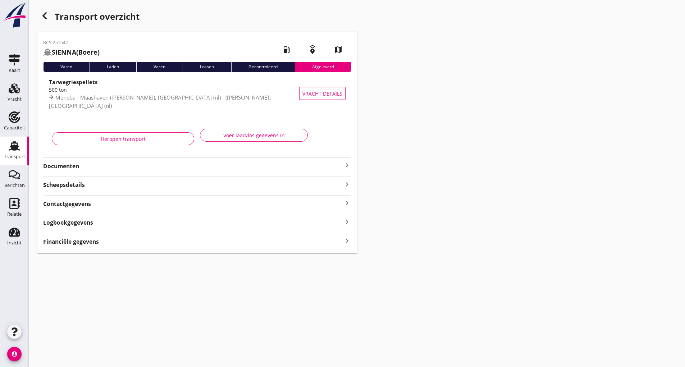
click at [42, 16] on icon "button" at bounding box center [44, 16] width 9 height 9
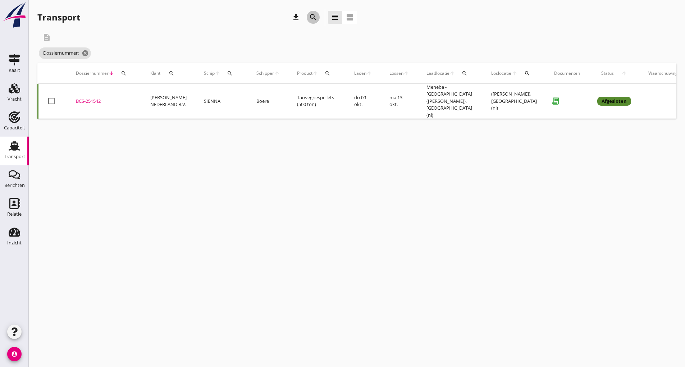
click at [314, 19] on icon "search" at bounding box center [313, 17] width 9 height 9
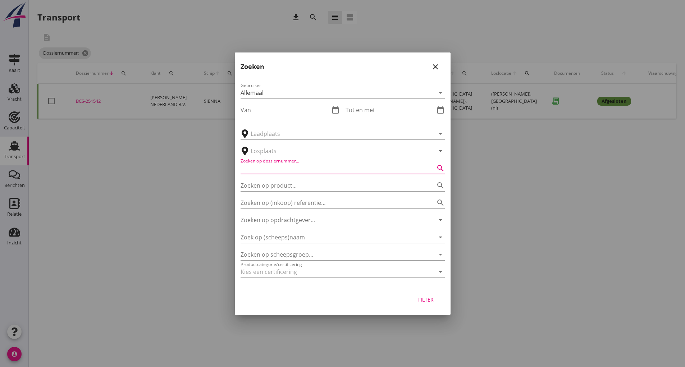
click at [298, 171] on input "Zoeken op dossiernummer..." at bounding box center [333, 169] width 184 height 12
type input "251526"
drag, startPoint x: 431, startPoint y: 302, endPoint x: 437, endPoint y: 304, distance: 6.3
click at [431, 301] on div "Filter" at bounding box center [426, 300] width 20 height 8
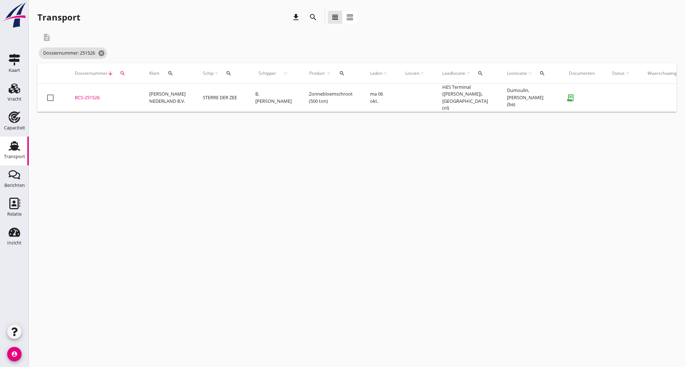
click at [94, 96] on div "BCS-251526" at bounding box center [103, 97] width 57 height 7
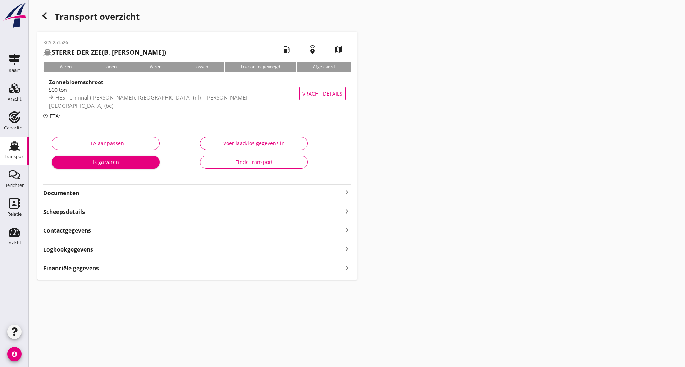
click at [235, 166] on button "Einde transport" at bounding box center [254, 162] width 108 height 13
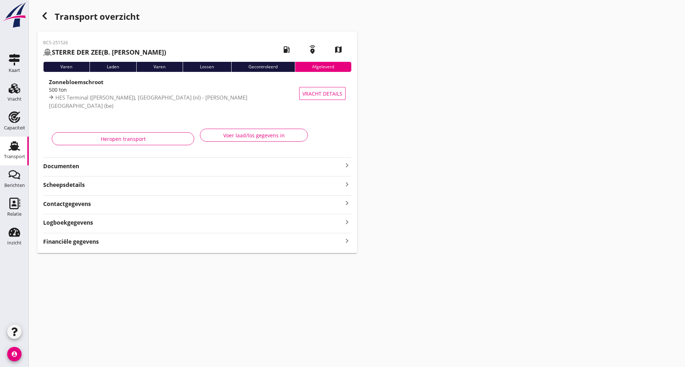
click at [46, 16] on icon "button" at bounding box center [44, 16] width 9 height 9
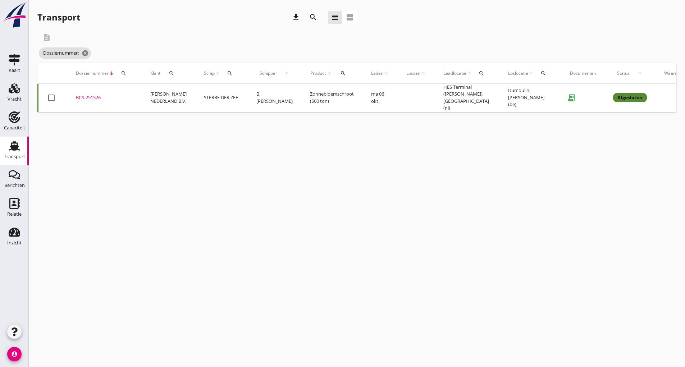
drag, startPoint x: 309, startPoint y: 16, endPoint x: 312, endPoint y: 17, distance: 3.8
click at [310, 16] on icon "search" at bounding box center [313, 17] width 9 height 9
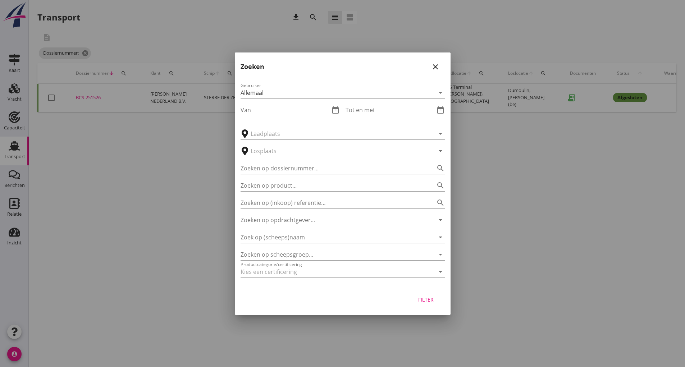
click at [300, 169] on input "Zoeken op dossiernummer..." at bounding box center [333, 169] width 184 height 12
type input "251518"
click at [427, 300] on div "Filter" at bounding box center [426, 300] width 20 height 8
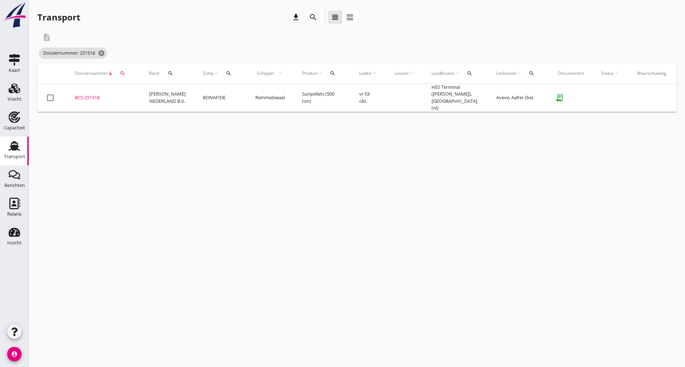
click at [90, 97] on div "BCS-251518" at bounding box center [103, 97] width 57 height 7
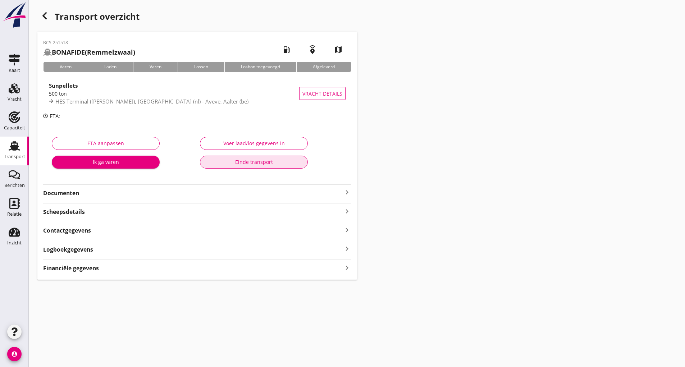
click at [248, 163] on div "Einde transport" at bounding box center [254, 162] width 96 height 8
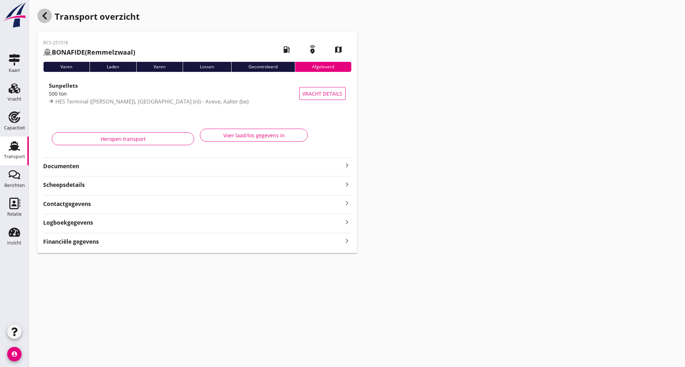
click at [50, 15] on div "button" at bounding box center [44, 16] width 14 height 14
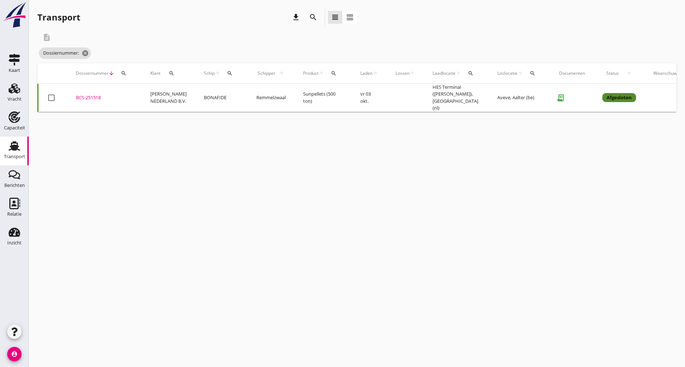
click at [313, 17] on icon "search" at bounding box center [313, 17] width 9 height 9
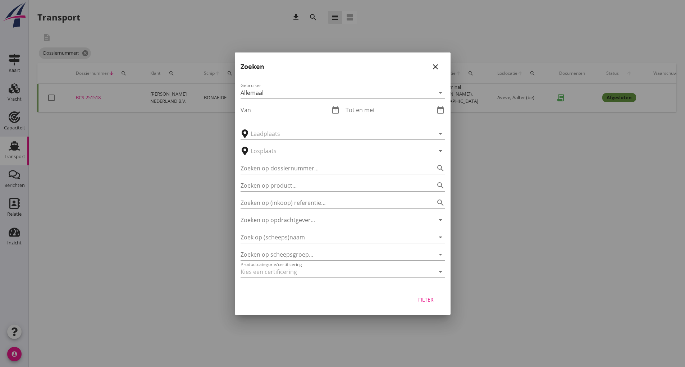
click at [294, 167] on input "Zoeken op dossiernummer..." at bounding box center [333, 169] width 184 height 12
type input "251517"
click at [428, 294] on button "Filter" at bounding box center [426, 299] width 32 height 13
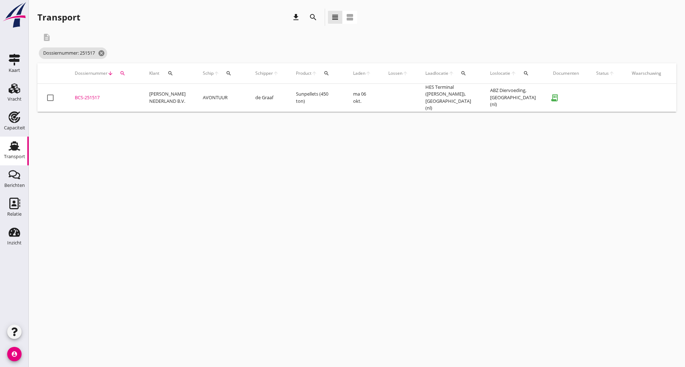
drag, startPoint x: 92, startPoint y: 97, endPoint x: 109, endPoint y: 103, distance: 18.1
click at [93, 97] on div "BCS-251517" at bounding box center [103, 97] width 57 height 7
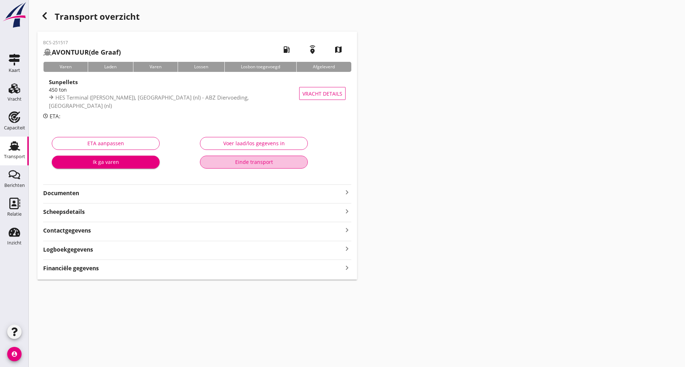
click at [263, 161] on div "Einde transport" at bounding box center [254, 162] width 96 height 8
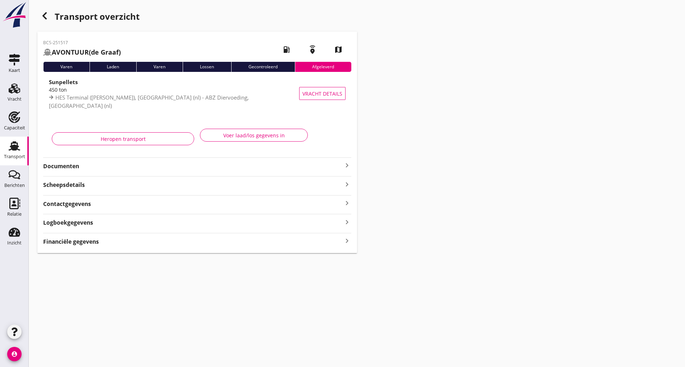
click at [36, 13] on div "Transport overzicht BCS-251517 AVONTUUR (de Graaf) local_gas_station emergency_…" at bounding box center [357, 131] width 656 height 262
click at [44, 16] on use "button" at bounding box center [44, 15] width 4 height 7
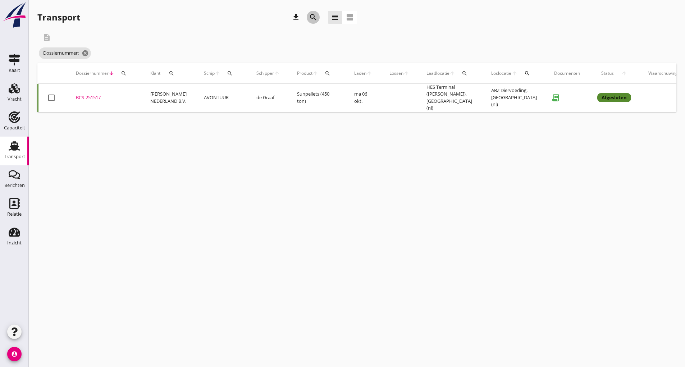
click at [311, 18] on icon "search" at bounding box center [313, 17] width 9 height 9
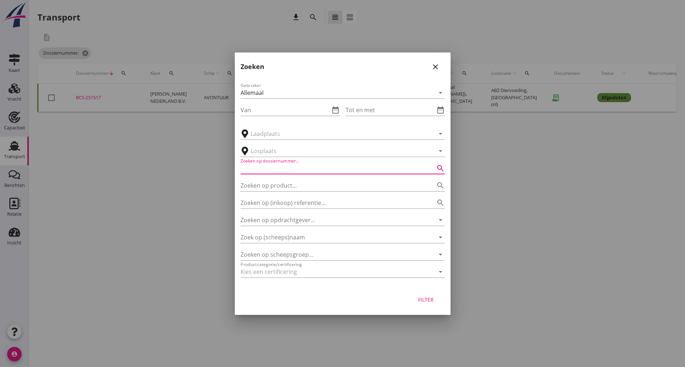
click at [296, 169] on input "Zoeken op dossiernummer..." at bounding box center [333, 169] width 184 height 12
type input "251474"
click at [427, 300] on div "Filter" at bounding box center [426, 300] width 20 height 8
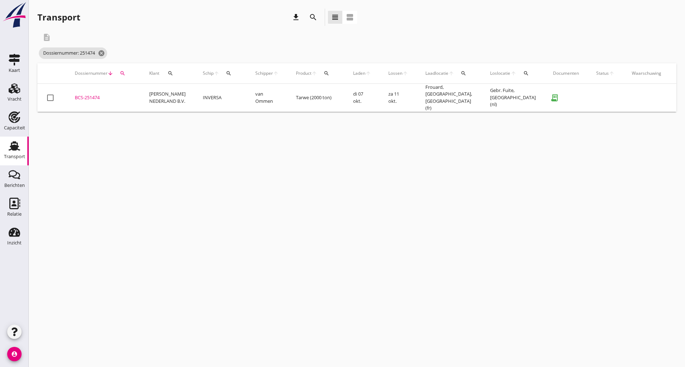
click at [89, 96] on div "BCS-251474" at bounding box center [103, 97] width 57 height 7
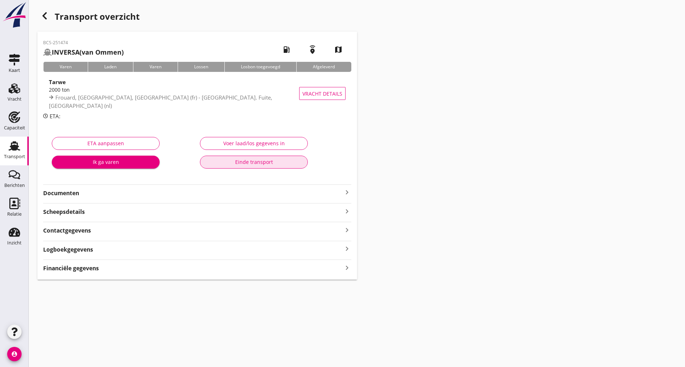
click at [254, 164] on div "Einde transport" at bounding box center [254, 162] width 96 height 8
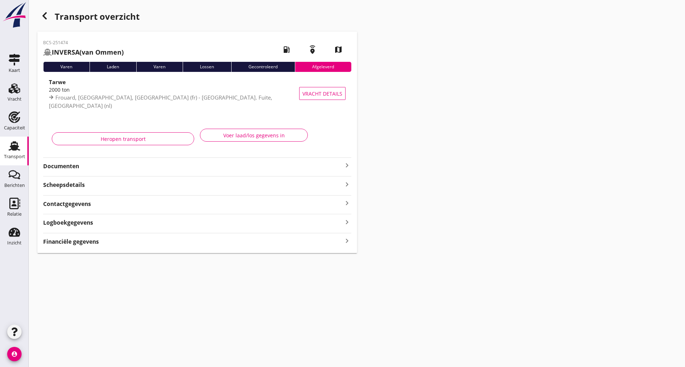
click at [47, 16] on icon "button" at bounding box center [44, 16] width 9 height 9
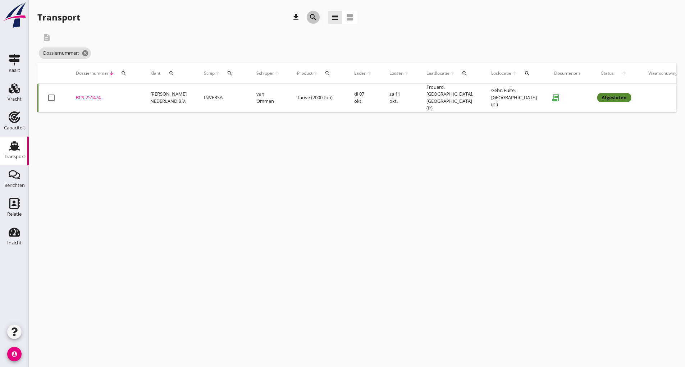
click at [313, 19] on icon "search" at bounding box center [313, 17] width 9 height 9
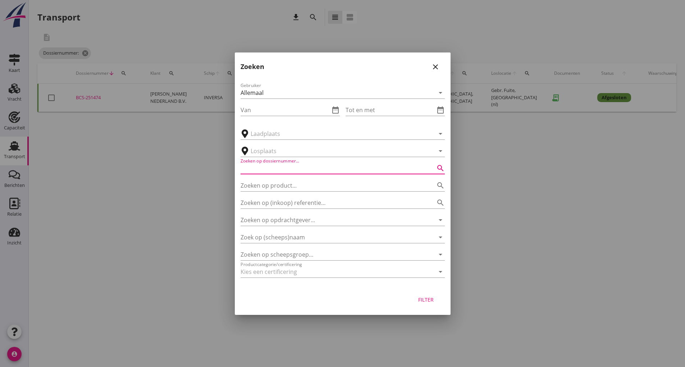
click at [298, 171] on input "Zoeken op dossiernummer..." at bounding box center [333, 169] width 184 height 12
type input "251323"
click at [425, 300] on div "Filter" at bounding box center [426, 300] width 20 height 8
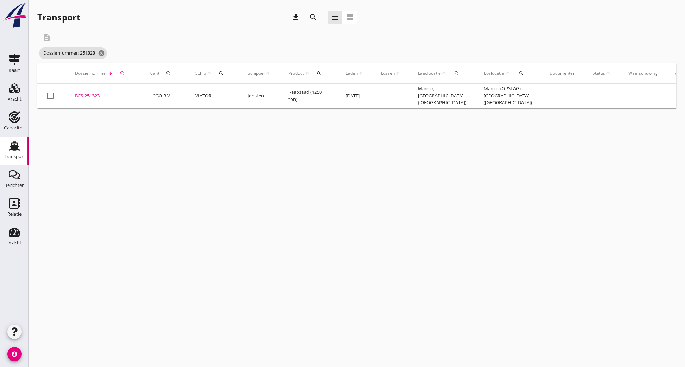
drag, startPoint x: 90, startPoint y: 94, endPoint x: 94, endPoint y: 95, distance: 4.0
click at [90, 94] on div "BCS-251323" at bounding box center [103, 95] width 57 height 7
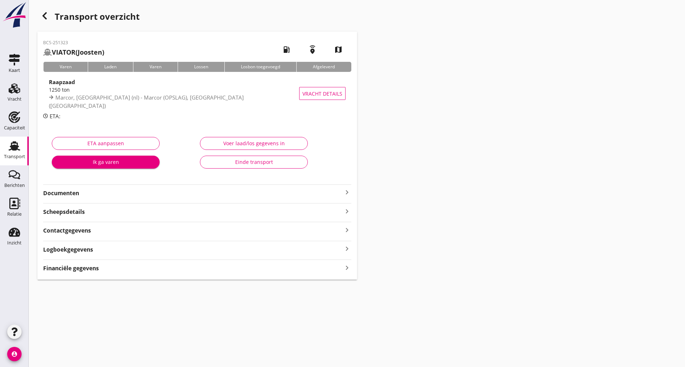
click at [230, 160] on div "Einde transport" at bounding box center [254, 162] width 96 height 8
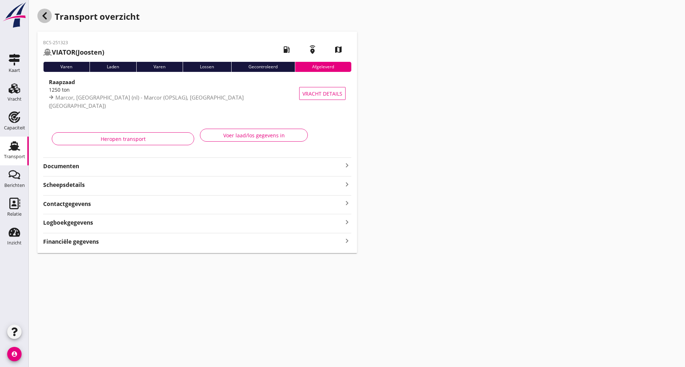
click at [46, 19] on use "button" at bounding box center [44, 15] width 4 height 7
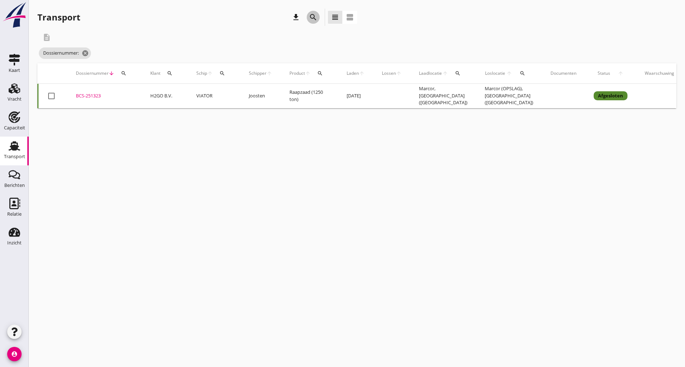
drag, startPoint x: 313, startPoint y: 16, endPoint x: 314, endPoint y: 87, distance: 71.6
click at [313, 19] on icon "search" at bounding box center [313, 17] width 9 height 9
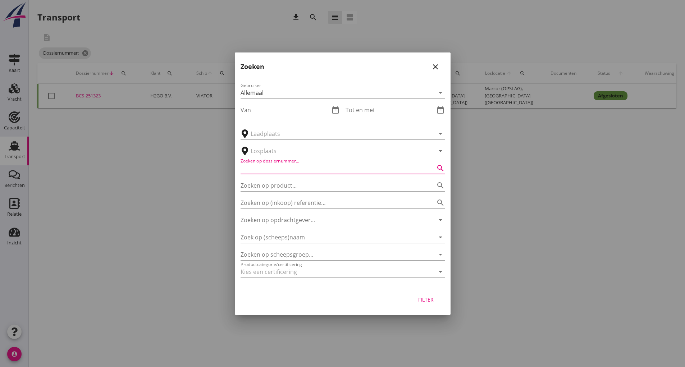
click at [284, 172] on input "Zoeken op dossiernummer..." at bounding box center [333, 169] width 184 height 12
type input "251327"
click at [428, 298] on div "Filter" at bounding box center [426, 300] width 20 height 8
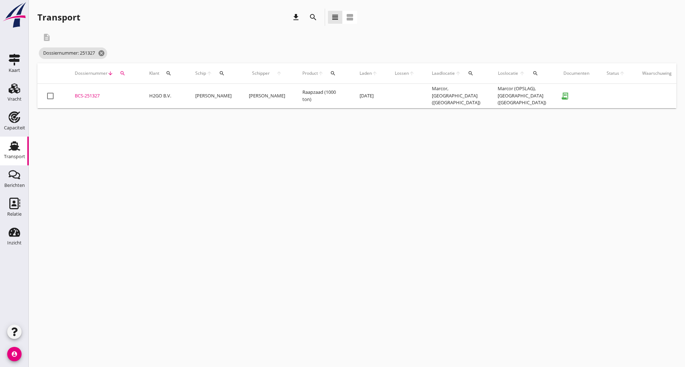
click at [101, 98] on div "BCS-251327" at bounding box center [103, 95] width 57 height 7
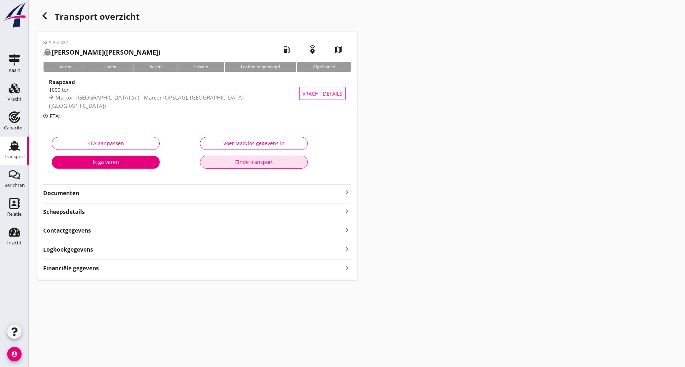
click at [234, 164] on div "Einde transport" at bounding box center [254, 162] width 96 height 8
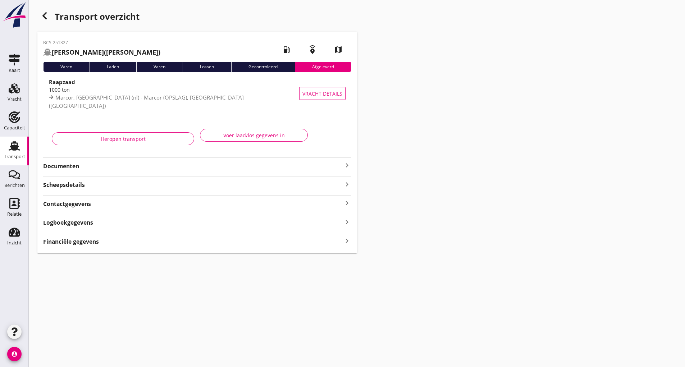
click at [44, 17] on icon "button" at bounding box center [44, 16] width 9 height 9
